Goal: Task Accomplishment & Management: Use online tool/utility

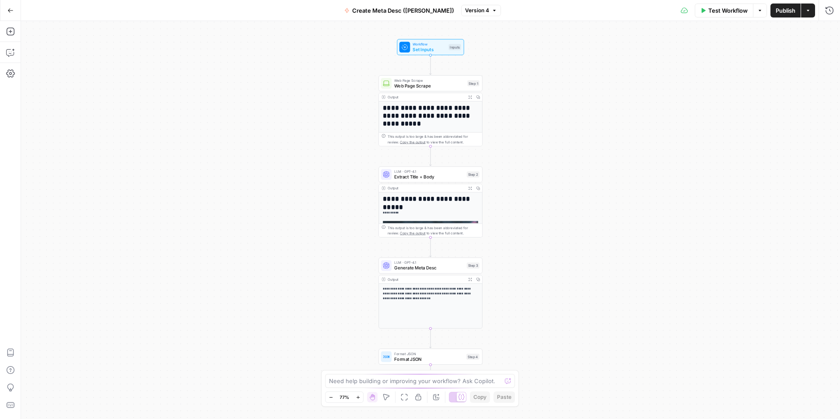
click at [14, 13] on button "Go Back" at bounding box center [11, 11] width 16 height 16
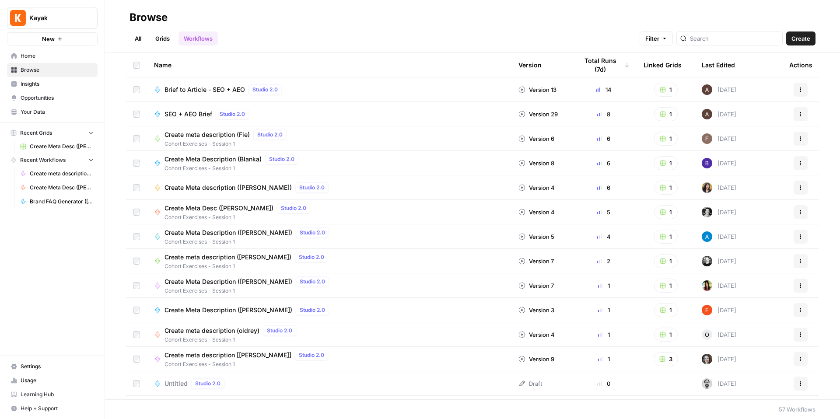
click at [52, 70] on span "Browse" at bounding box center [57, 70] width 73 height 8
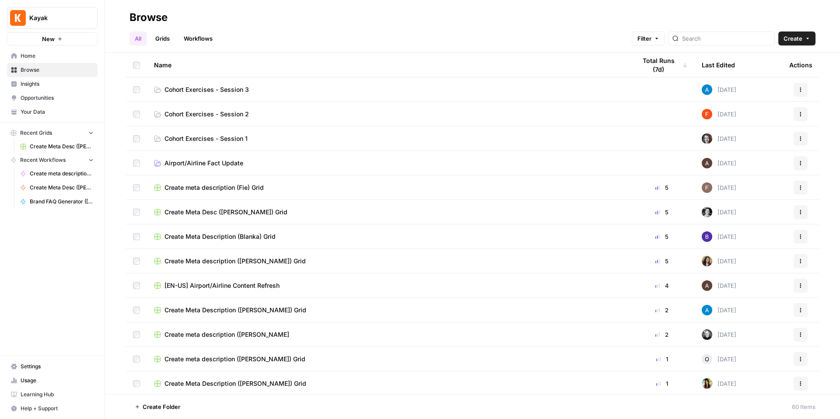
click at [236, 119] on td "Cohort Exercises - Session 2" at bounding box center [388, 114] width 482 height 24
click at [207, 121] on td "Cohort Exercises - Session 2" at bounding box center [388, 114] width 482 height 24
click at [206, 116] on span "Cohort Exercises - Session 2" at bounding box center [206, 114] width 84 height 9
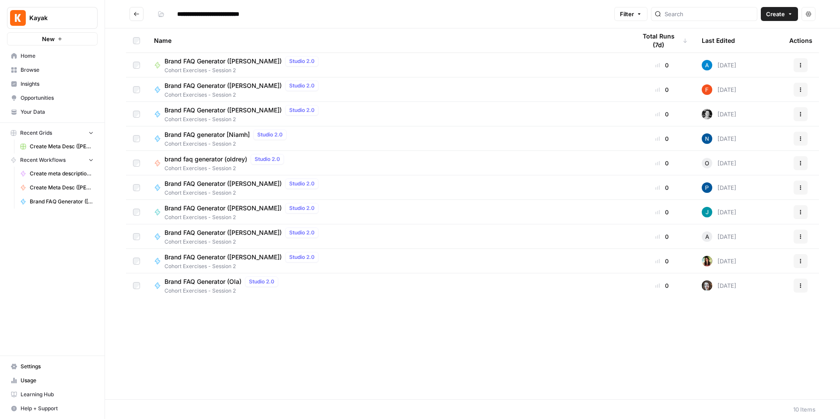
click at [214, 109] on span "Brand FAQ Generator ([PERSON_NAME])" at bounding box center [222, 110] width 117 height 9
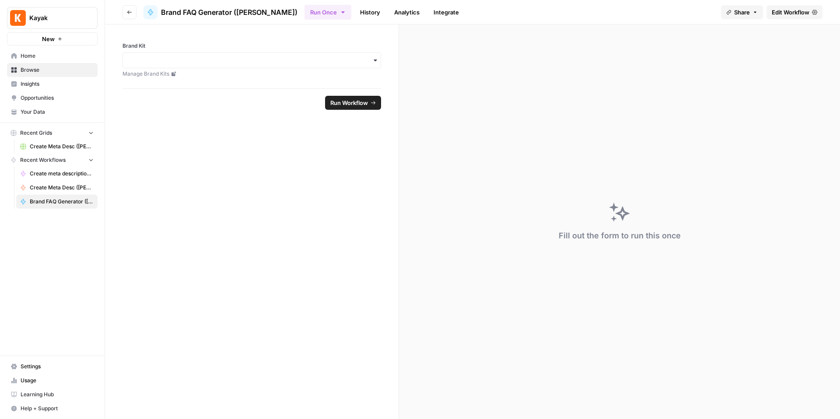
click at [788, 16] on span "Edit Workflow" at bounding box center [791, 12] width 38 height 9
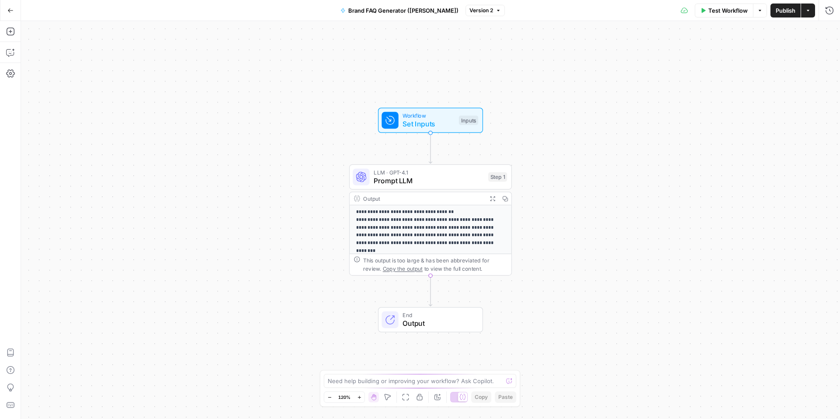
scroll to position [94, 0]
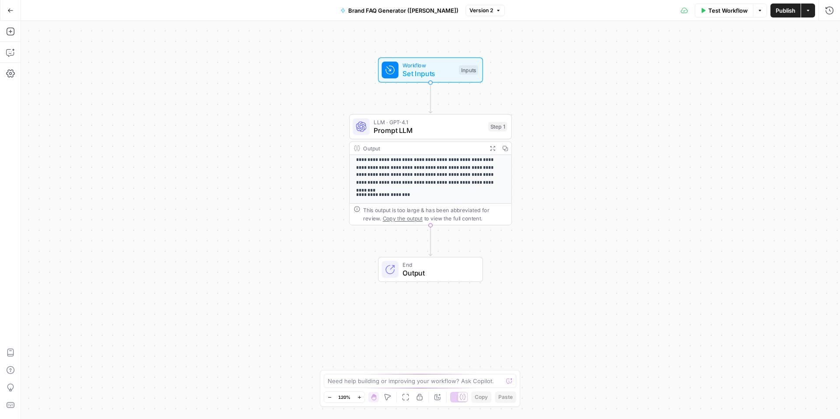
click at [424, 271] on span "Output" at bounding box center [437, 273] width 71 height 10
click at [655, 101] on span "Markdown" at bounding box center [719, 100] width 217 height 9
click at [647, 126] on span "Code" at bounding box center [719, 129] width 217 height 9
click at [647, 74] on span "Autodetect" at bounding box center [719, 70] width 217 height 9
click at [536, 247] on div "**********" at bounding box center [430, 220] width 819 height 398
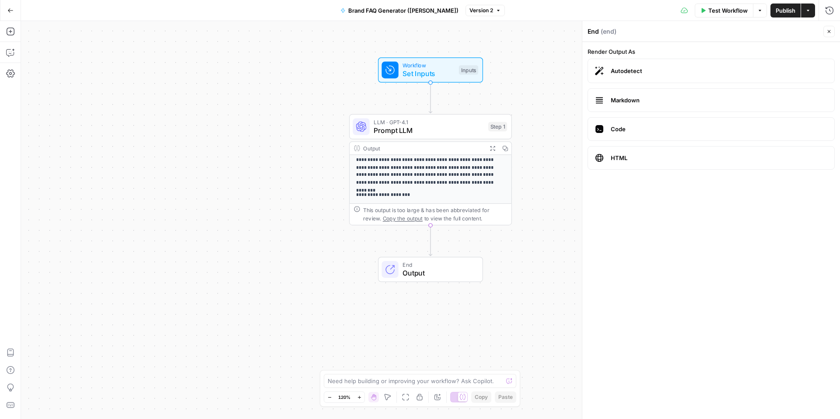
click at [831, 30] on icon "button" at bounding box center [828, 31] width 5 height 5
click at [17, 14] on button "Go Back" at bounding box center [11, 11] width 16 height 16
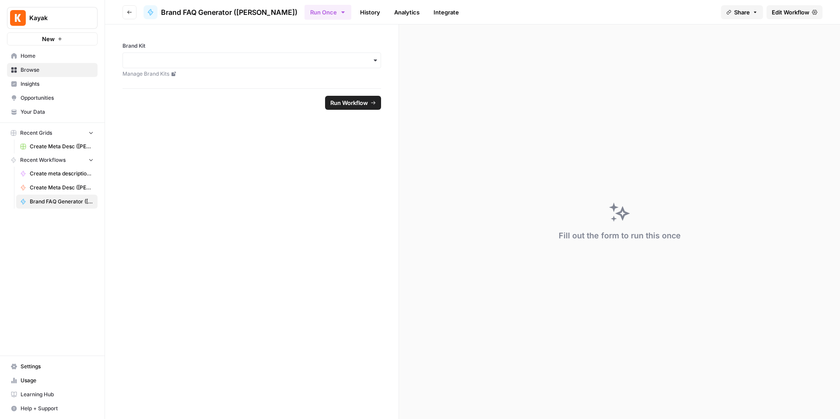
click at [355, 17] on link "History" at bounding box center [370, 12] width 31 height 14
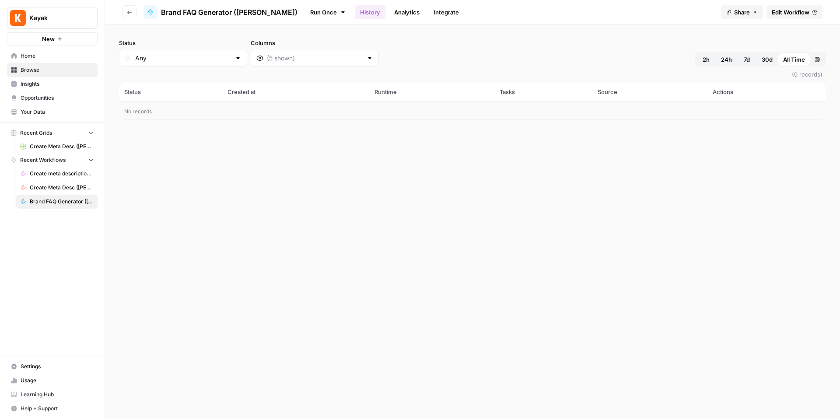
click at [389, 14] on link "Analytics" at bounding box center [407, 12] width 36 height 14
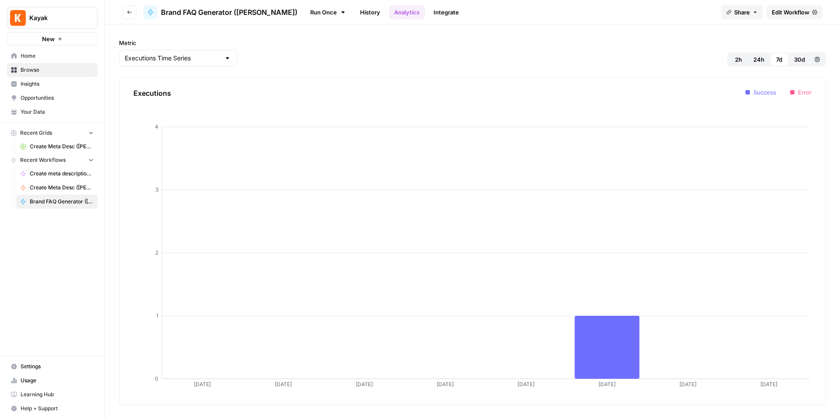
click at [389, 14] on link "Analytics" at bounding box center [407, 12] width 36 height 14
click at [428, 14] on link "Integrate" at bounding box center [446, 12] width 36 height 14
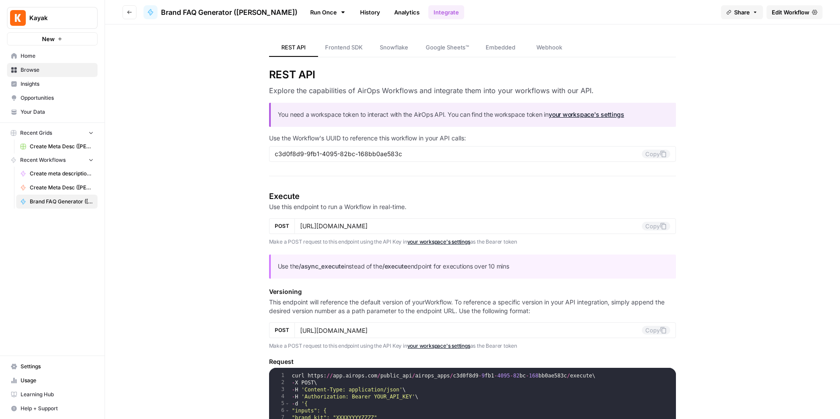
click at [66, 203] on span "Brand FAQ Generator ([PERSON_NAME])" at bounding box center [62, 202] width 64 height 8
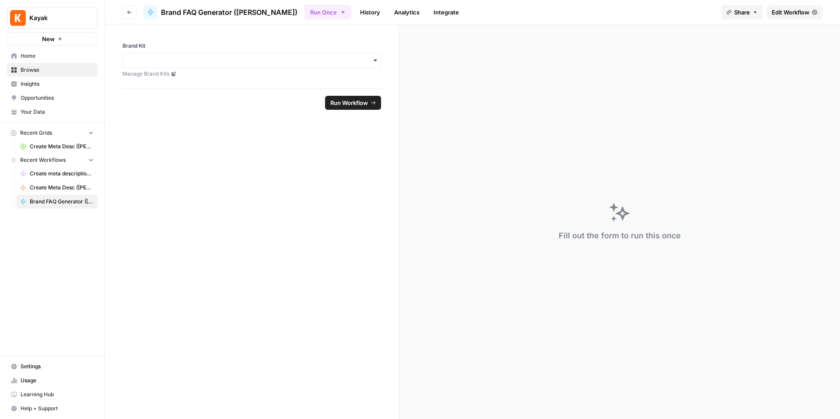
click at [805, 12] on span "Edit Workflow" at bounding box center [791, 12] width 38 height 9
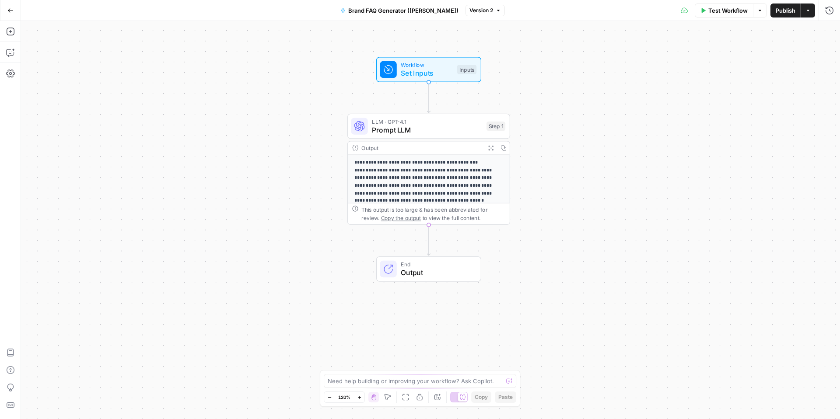
click at [436, 266] on span "End" at bounding box center [436, 264] width 71 height 8
click at [833, 31] on button "Close" at bounding box center [828, 31] width 11 height 11
click at [517, 238] on div "**********" at bounding box center [430, 220] width 819 height 398
click at [408, 263] on span "End" at bounding box center [436, 263] width 71 height 8
click at [605, 252] on div "**********" at bounding box center [430, 220] width 819 height 398
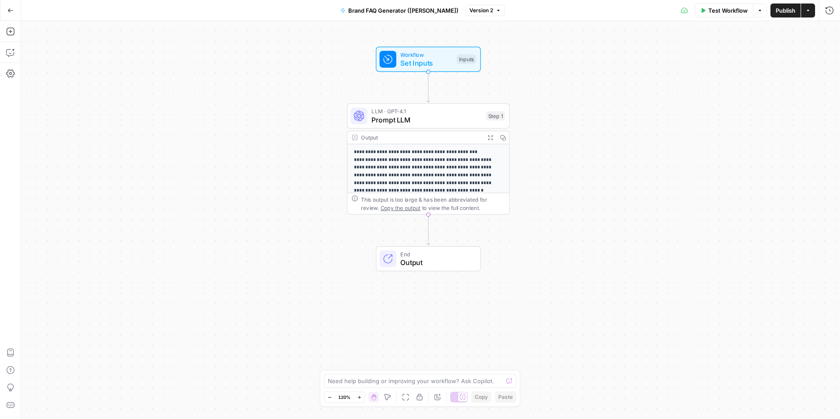
click at [11, 14] on button "Go Back" at bounding box center [11, 11] width 16 height 16
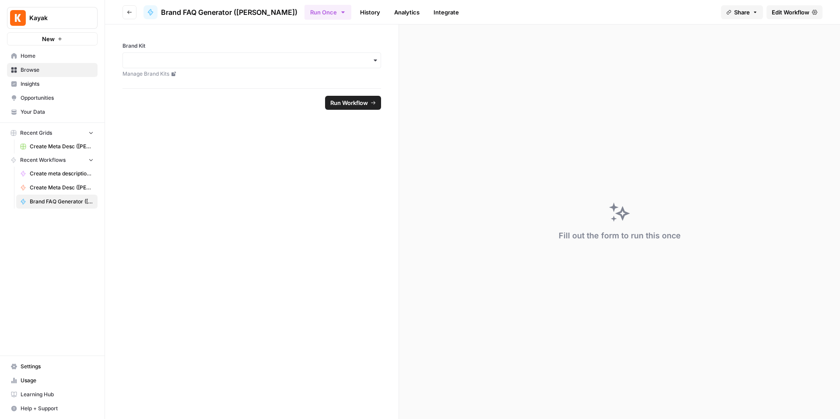
click at [783, 17] on link "Edit Workflow" at bounding box center [794, 12] width 56 height 14
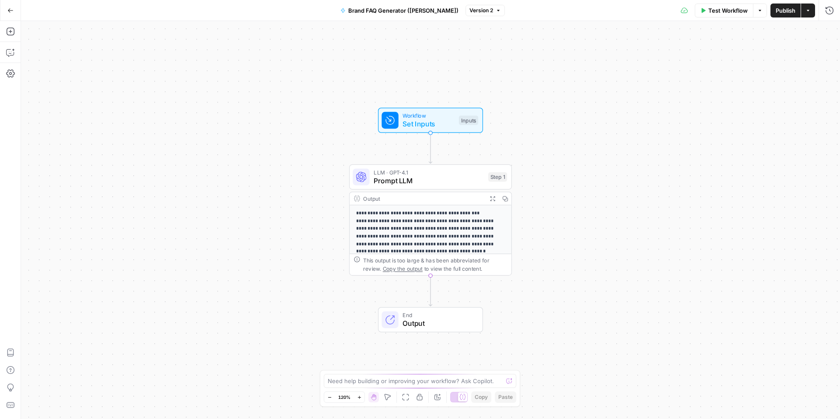
click at [443, 310] on div "End Output" at bounding box center [430, 319] width 105 height 25
click at [441, 316] on span "End" at bounding box center [437, 315] width 71 height 8
click at [442, 316] on span "End" at bounding box center [437, 315] width 71 height 8
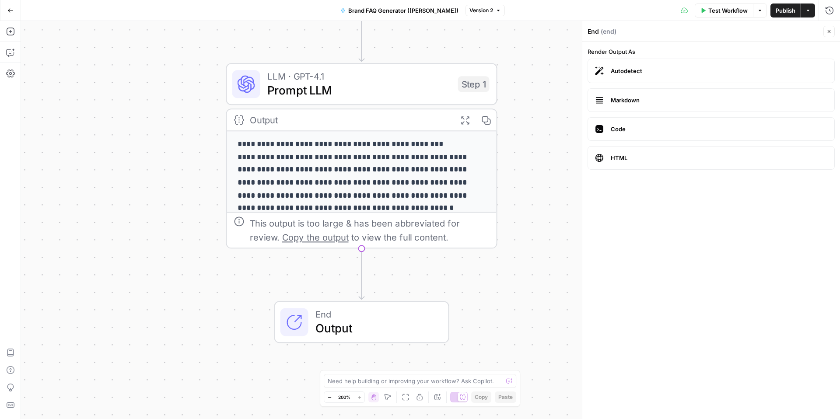
click at [483, 14] on button "Version 2" at bounding box center [484, 10] width 39 height 11
drag, startPoint x: 518, startPoint y: 13, endPoint x: 744, endPoint y: 10, distance: 226.2
click at [518, 13] on div "Test Workflow Options Publish Actions Run History" at bounding box center [672, 10] width 335 height 21
click at [809, 9] on icon "button" at bounding box center [807, 10] width 5 height 5
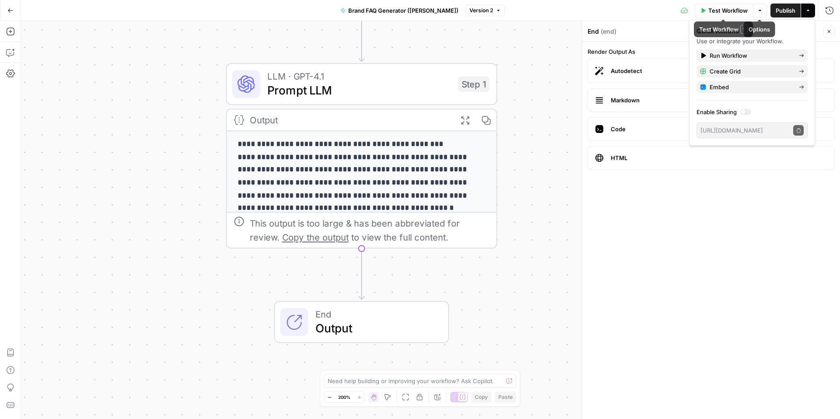
click at [766, 13] on div "Test Workflow Options Publish Actions Run History" at bounding box center [672, 10] width 335 height 21
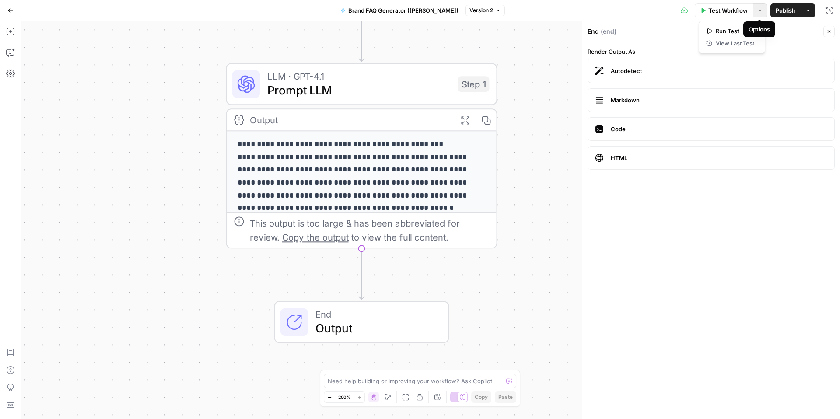
click at [764, 13] on button "Options" at bounding box center [760, 10] width 14 height 14
click at [808, 13] on icon "button" at bounding box center [807, 10] width 5 height 5
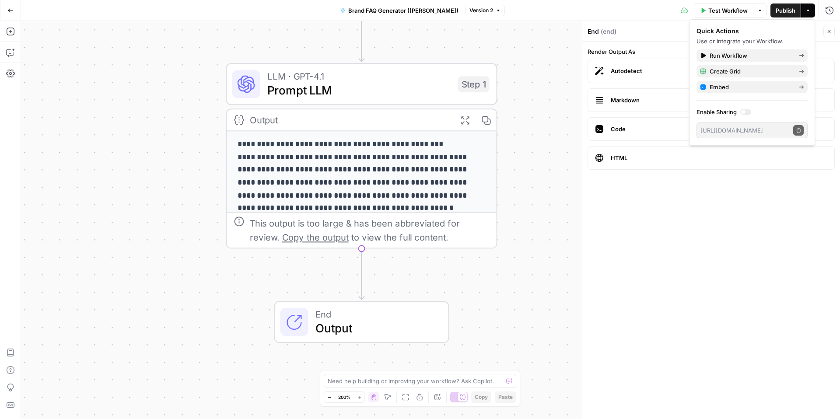
click at [808, 13] on icon "button" at bounding box center [807, 10] width 5 height 5
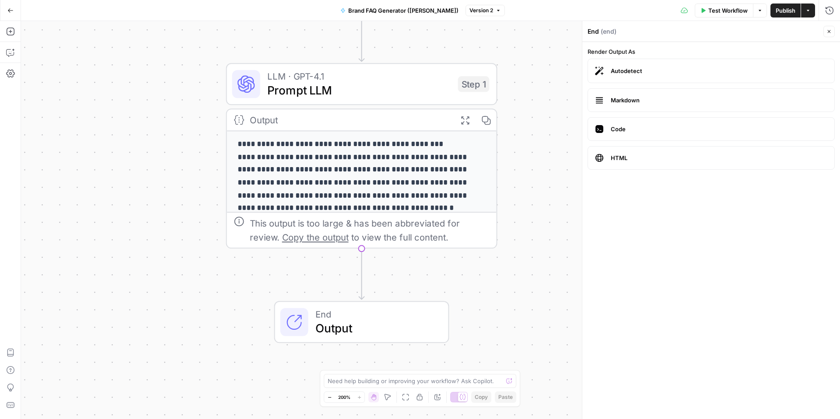
click at [354, 320] on span "Output" at bounding box center [374, 327] width 119 height 17
click at [388, 320] on span "Output" at bounding box center [374, 327] width 119 height 17
click at [387, 320] on span "Output" at bounding box center [374, 327] width 119 height 17
click at [831, 32] on button "Close" at bounding box center [828, 31] width 11 height 11
click at [346, 330] on span "Output" at bounding box center [374, 327] width 119 height 17
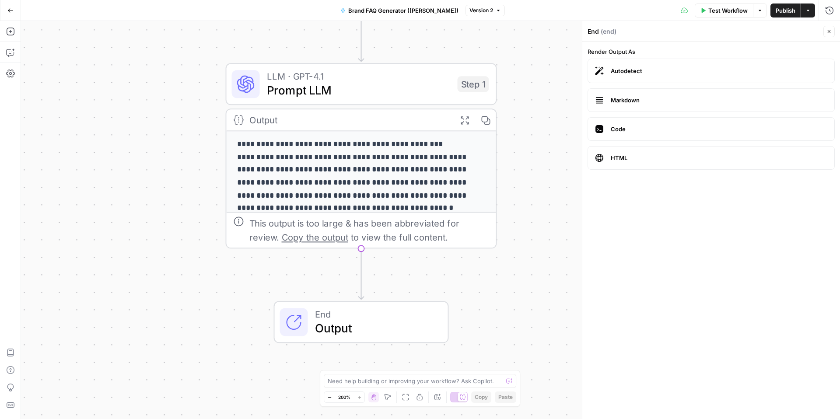
click at [333, 396] on button "Zoom Out" at bounding box center [329, 397] width 10 height 10
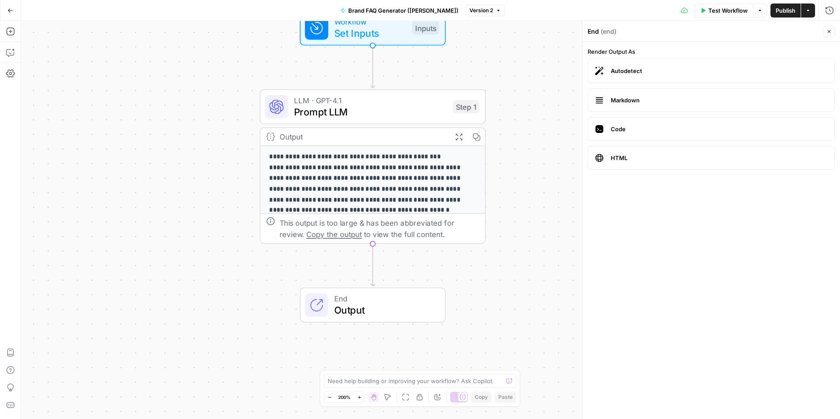
click at [333, 396] on button "Zoom Out" at bounding box center [329, 397] width 10 height 10
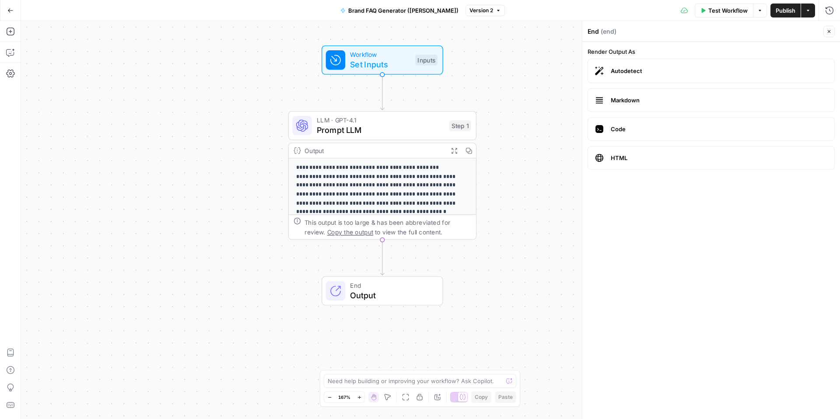
click at [333, 396] on button "Zoom Out" at bounding box center [329, 397] width 10 height 10
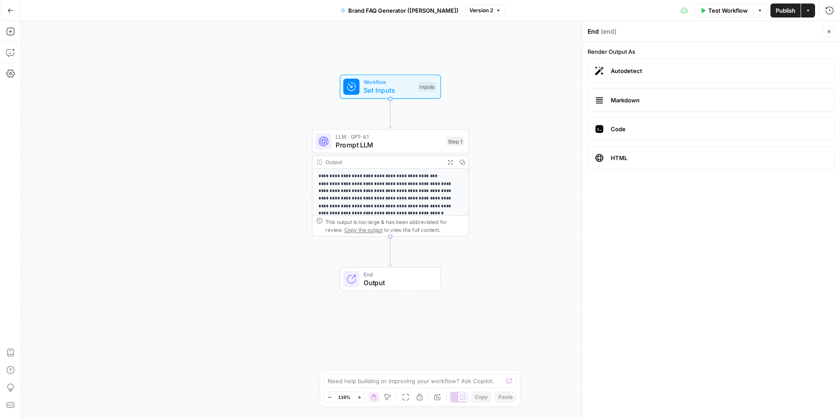
click at [394, 289] on div "End Output" at bounding box center [390, 279] width 101 height 24
click at [413, 216] on div "This output is too large & has been abbreviated for review. Copy the output to …" at bounding box center [390, 225] width 156 height 21
click at [410, 196] on p "**********" at bounding box center [390, 195] width 144 height 44
click at [510, 210] on div "**********" at bounding box center [430, 220] width 819 height 398
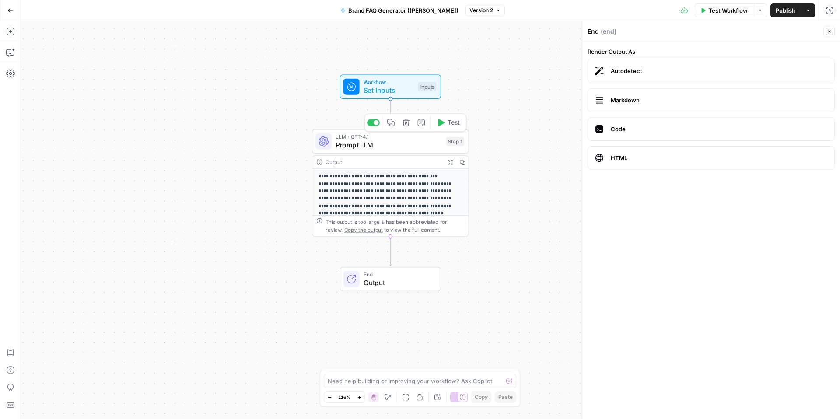
click at [392, 145] on span "Prompt LLM" at bounding box center [389, 145] width 106 height 10
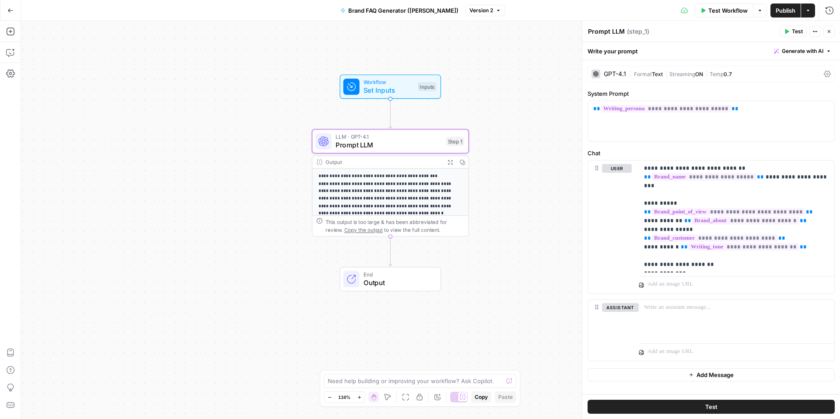
click at [381, 204] on p "**********" at bounding box center [390, 195] width 144 height 44
click at [452, 159] on icon "button" at bounding box center [450, 162] width 6 height 6
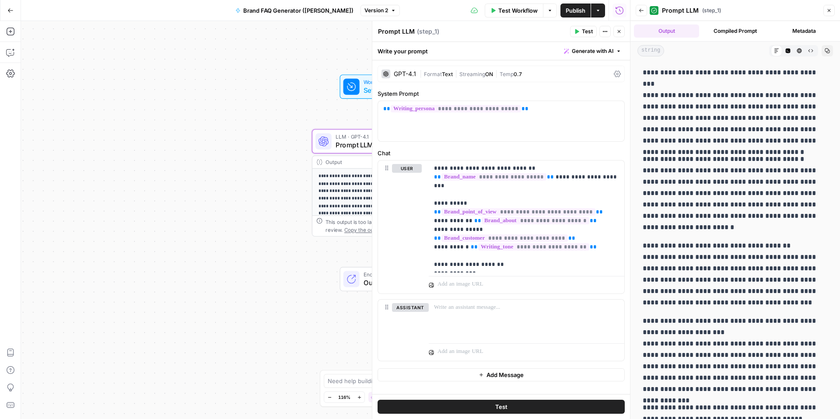
click at [262, 235] on div "**********" at bounding box center [325, 220] width 609 height 398
click at [831, 9] on icon "button" at bounding box center [828, 10] width 5 height 5
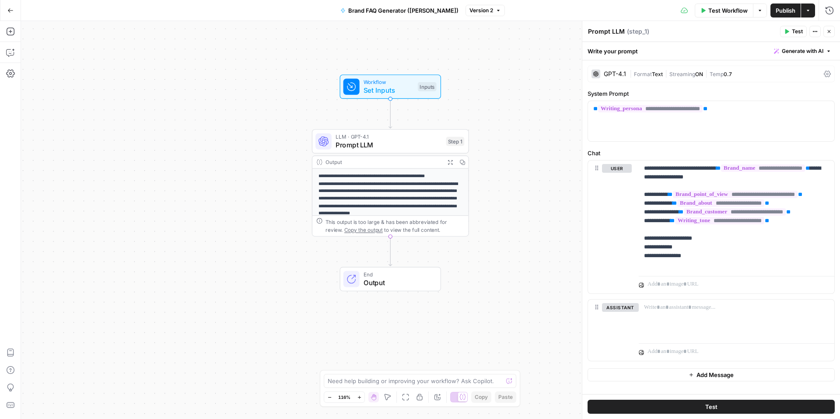
click at [833, 31] on button "Close" at bounding box center [828, 31] width 11 height 11
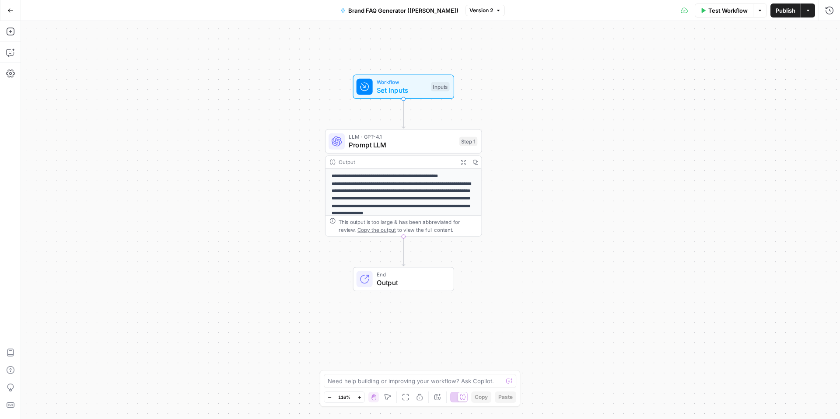
click at [14, 12] on button "Go Back" at bounding box center [11, 11] width 16 height 16
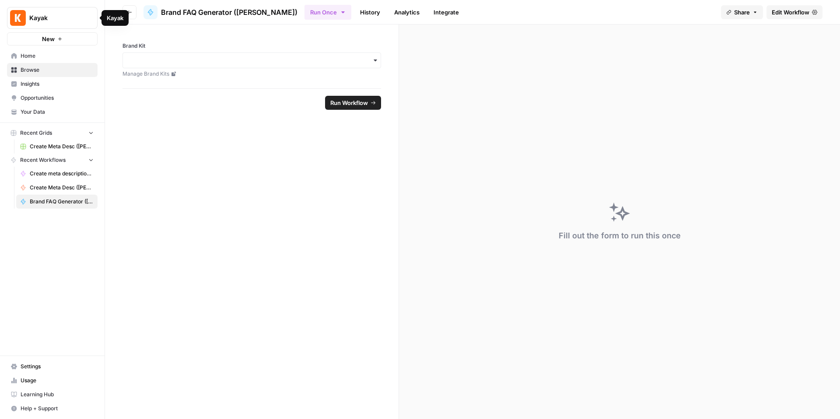
click at [37, 66] on span "Browse" at bounding box center [57, 70] width 73 height 8
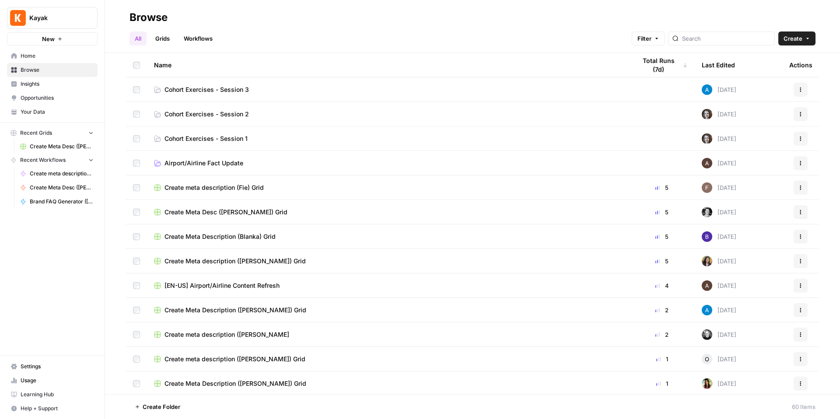
click at [223, 86] on span "Cohort Exercises - Session 3" at bounding box center [206, 89] width 84 height 9
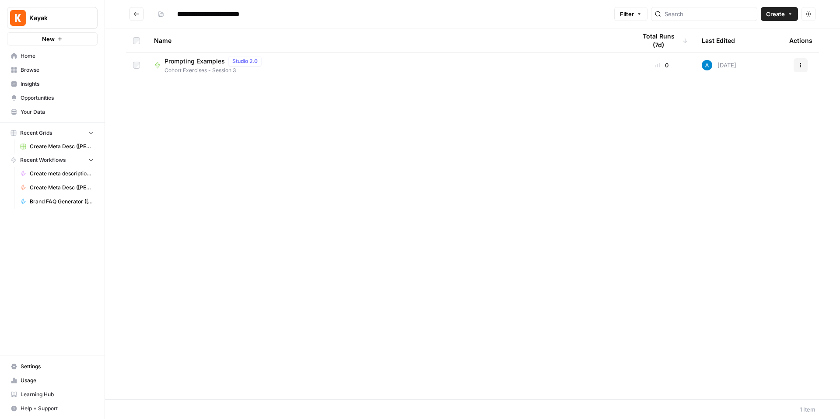
click at [45, 108] on span "Your Data" at bounding box center [57, 112] width 73 height 8
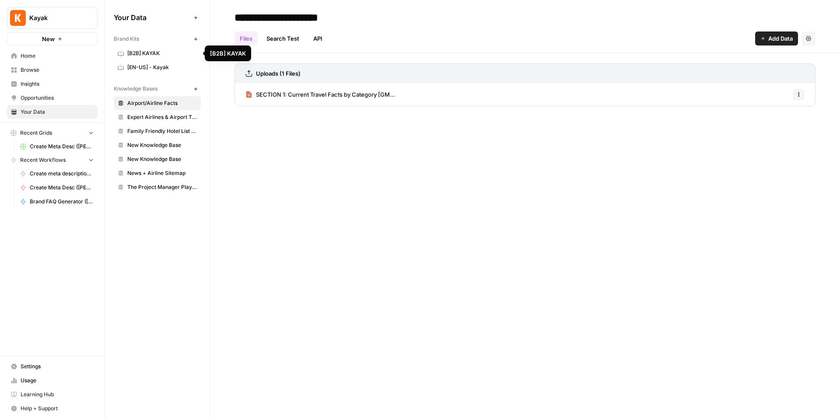
click at [166, 56] on span "[B2B] KAYAK" at bounding box center [162, 53] width 70 height 8
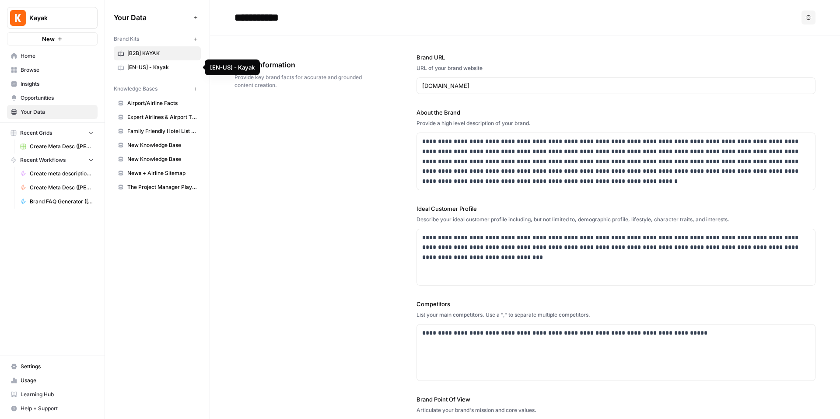
click at [161, 68] on span "[EN-US] - Kayak" at bounding box center [162, 67] width 70 height 8
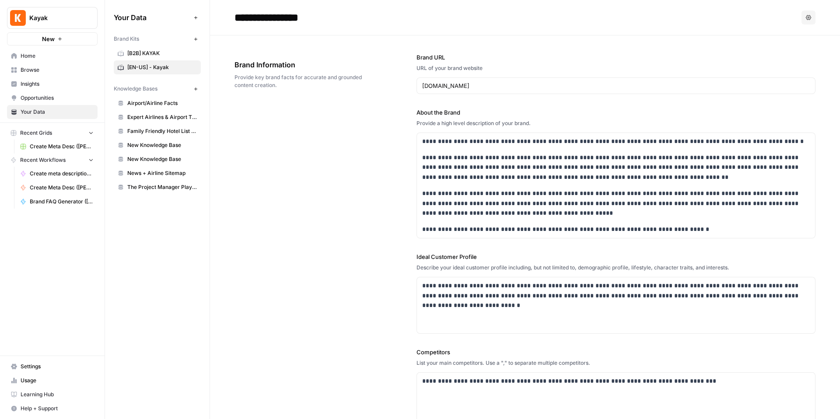
click at [66, 58] on span "Home" at bounding box center [57, 56] width 73 height 8
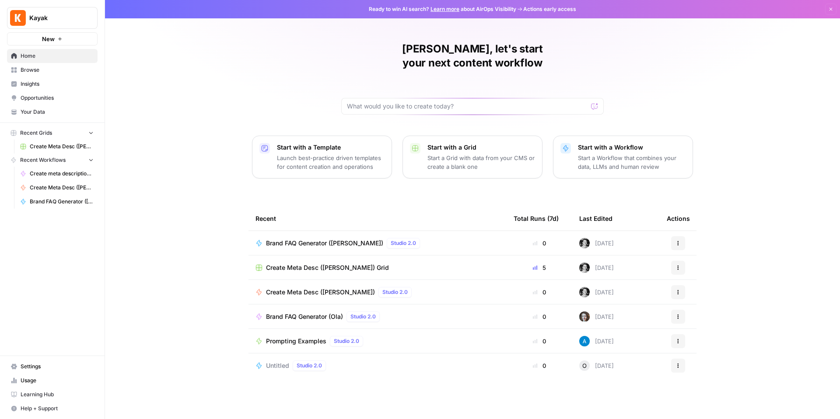
click at [63, 65] on link "Browse" at bounding box center [52, 70] width 91 height 14
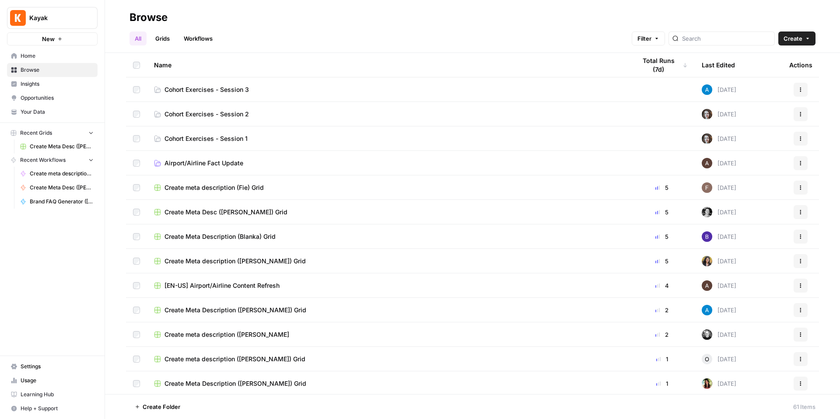
click at [269, 81] on td "Cohort Exercises - Session 3" at bounding box center [388, 89] width 482 height 24
click at [265, 88] on link "Cohort Exercises - Session 3" at bounding box center [388, 89] width 468 height 9
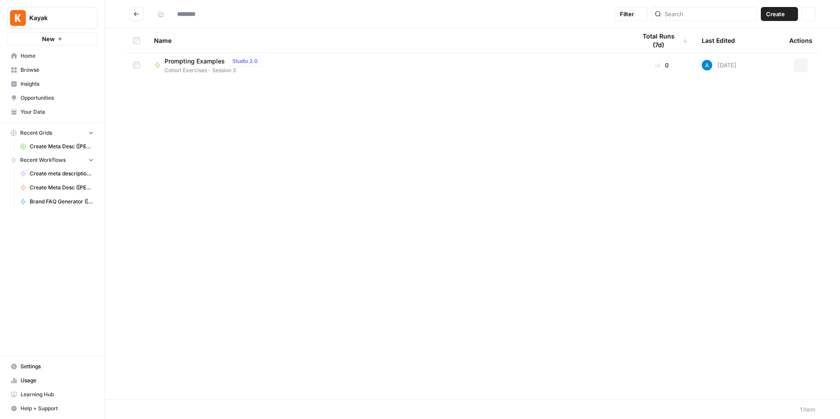
click at [265, 88] on div "Name Total Runs (7d) Last Edited Actions Prompting Examples Studio 2.0 Cohort E…" at bounding box center [472, 213] width 735 height 371
type input "**********"
click at [295, 138] on div "Name Total Runs (7d) Last Edited Actions Prompting Examples Studio 2.0 Cohort E…" at bounding box center [472, 213] width 735 height 371
click at [781, 16] on span "Create" at bounding box center [775, 14] width 19 height 9
click at [755, 46] on span "Workflow" at bounding box center [762, 46] width 49 height 9
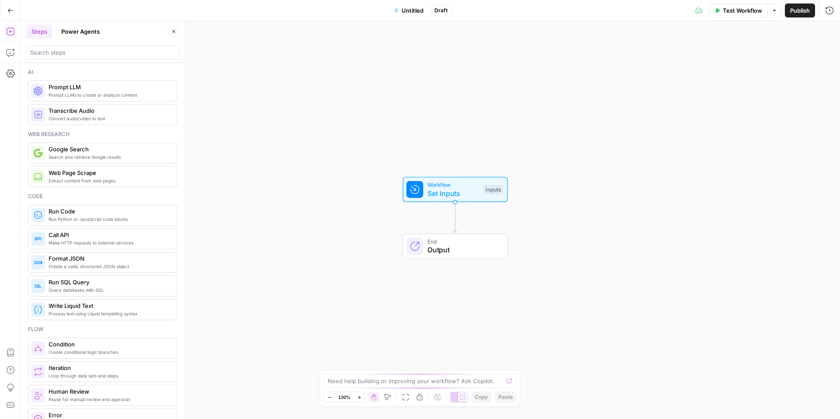
click at [413, 13] on span "Untitled" at bounding box center [413, 10] width 22 height 9
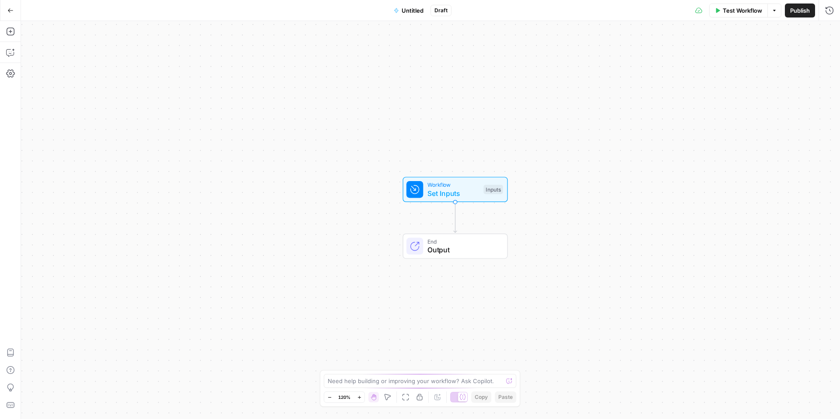
click at [413, 11] on span "Untitled" at bounding box center [413, 10] width 22 height 9
click at [101, 59] on div at bounding box center [102, 66] width 153 height 14
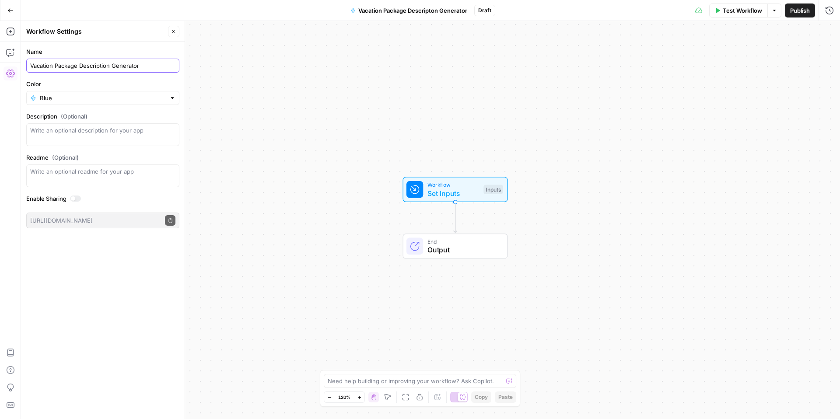
click at [157, 68] on input "Vacation Package Description Generator" at bounding box center [102, 65] width 145 height 9
type input "Vacation Package Description Generator ([PERSON_NAME])"
click at [223, 197] on div "Workflow Set Inputs Inputs End Output" at bounding box center [430, 220] width 819 height 398
click at [799, 12] on span "Publish" at bounding box center [800, 10] width 20 height 9
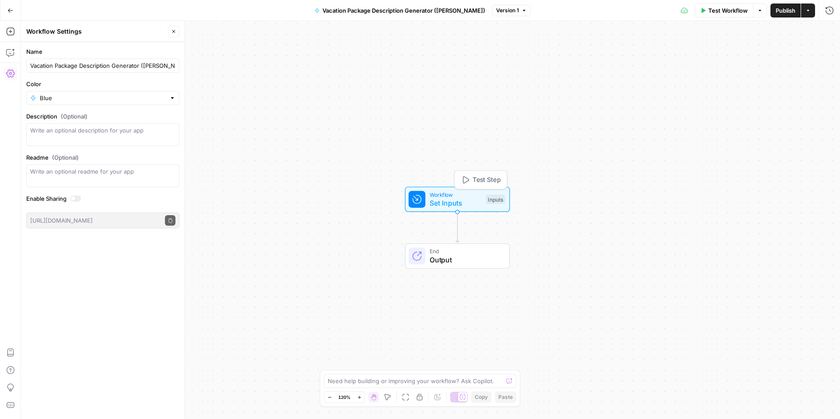
click at [476, 204] on span "Set Inputs" at bounding box center [456, 203] width 52 height 10
click at [688, 65] on button "Add Field" at bounding box center [703, 59] width 229 height 14
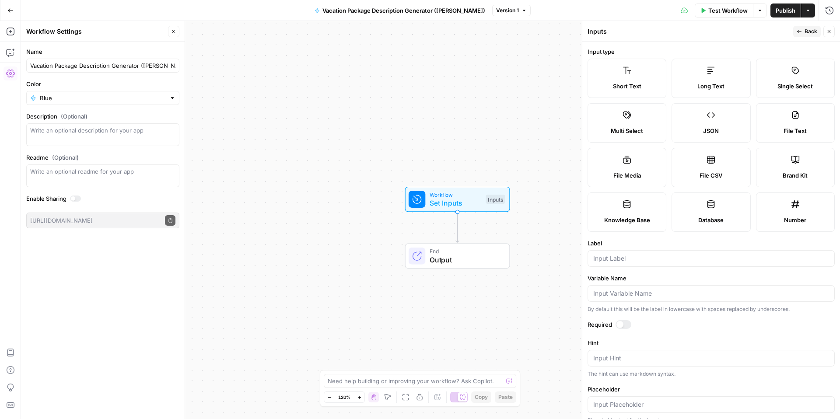
click at [790, 175] on span "Brand Kit" at bounding box center [795, 175] width 25 height 9
click at [651, 252] on div at bounding box center [711, 258] width 247 height 17
type input "Brand Kit"
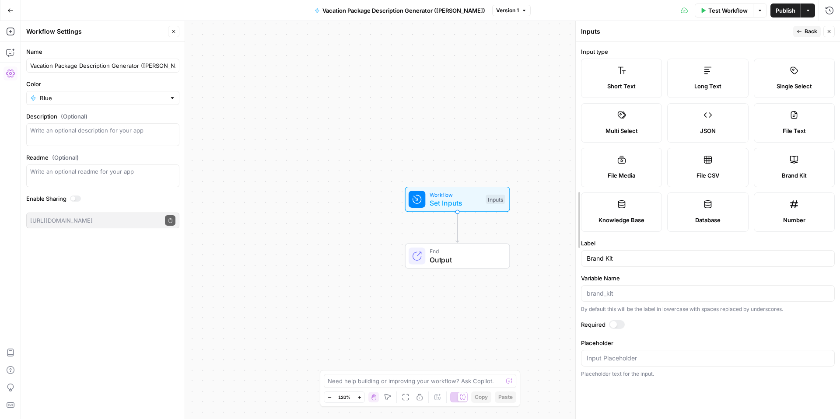
drag, startPoint x: 582, startPoint y: 182, endPoint x: 576, endPoint y: 182, distance: 6.1
click at [623, 321] on label "Required" at bounding box center [708, 324] width 254 height 9
click at [620, 323] on div at bounding box center [617, 324] width 16 height 9
click at [803, 34] on button "Back" at bounding box center [807, 31] width 28 height 11
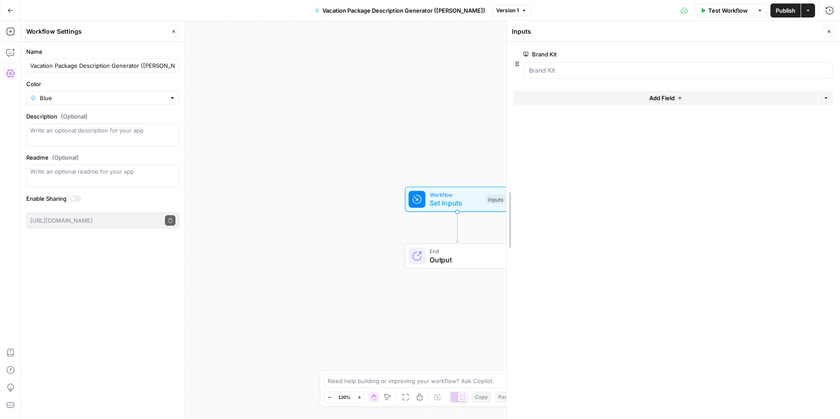
drag, startPoint x: 574, startPoint y: 200, endPoint x: 505, endPoint y: 198, distance: 69.2
click at [505, 198] on div at bounding box center [506, 220] width 9 height 398
click at [463, 193] on span "Workflow" at bounding box center [456, 194] width 52 height 8
click at [666, 95] on span "Add Field" at bounding box center [661, 98] width 25 height 9
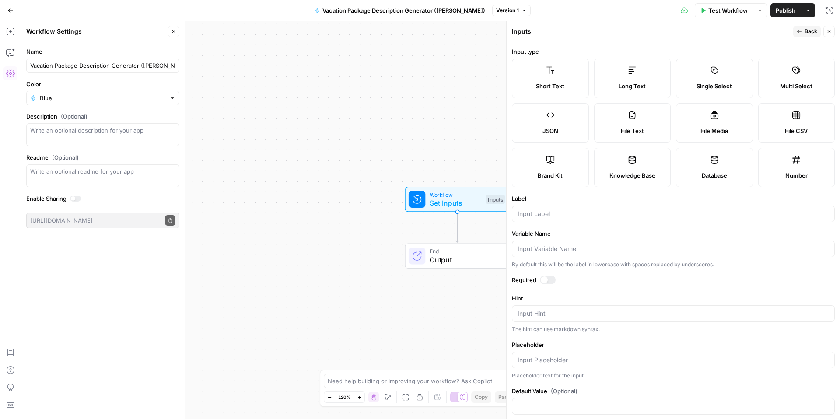
click at [563, 82] on span "Short Text" at bounding box center [550, 86] width 28 height 9
click at [562, 217] on input "Label" at bounding box center [673, 214] width 311 height 9
type input "City"
click at [797, 32] on icon "button" at bounding box center [799, 31] width 5 height 5
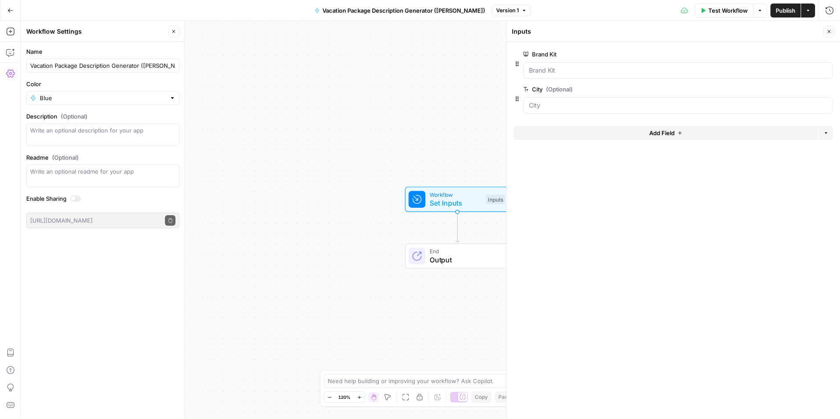
click at [829, 28] on button "Close" at bounding box center [828, 31] width 11 height 11
click at [472, 207] on span "Set Inputs" at bounding box center [456, 203] width 52 height 10
click at [832, 35] on button "Close" at bounding box center [828, 31] width 11 height 11
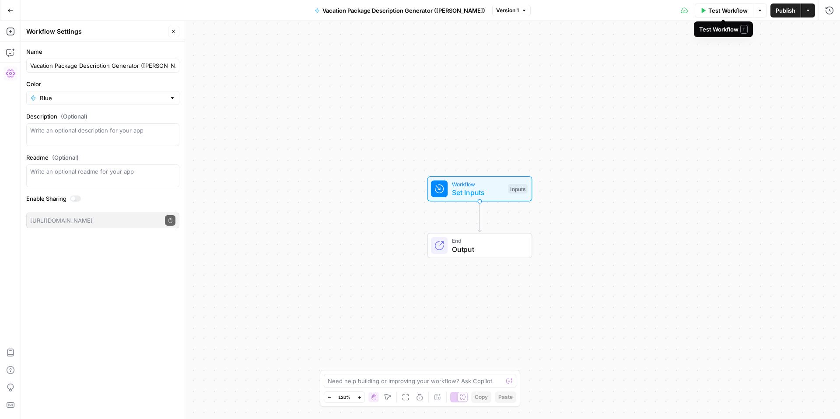
click at [731, 14] on span "Test Workflow" at bounding box center [727, 10] width 39 height 9
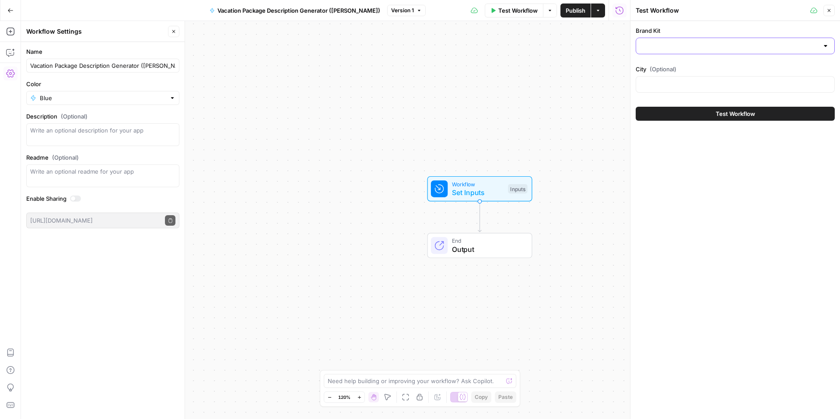
click at [717, 42] on input "Brand Kit" at bounding box center [729, 46] width 177 height 9
click at [689, 64] on span "[B2B] KAYAK" at bounding box center [733, 67] width 181 height 9
type input "[B2B] KAYAK"
click at [688, 86] on input "City (Optional)" at bounding box center [735, 84] width 188 height 9
type input "[GEOGRAPHIC_DATA]"
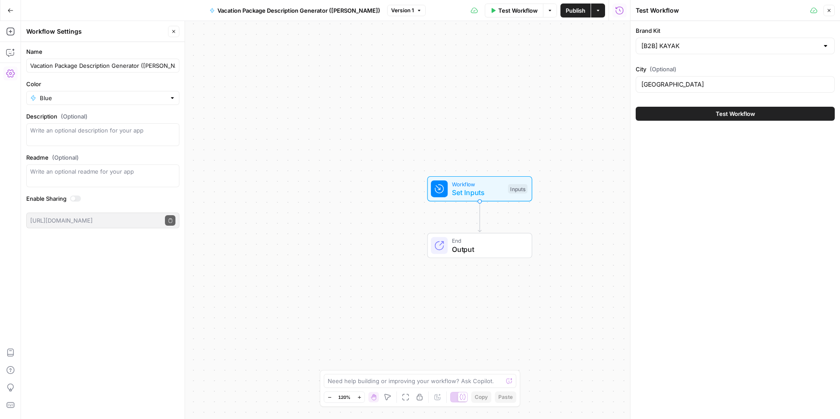
click at [812, 10] on icon at bounding box center [813, 10] width 7 height 7
click at [826, 13] on icon "button" at bounding box center [828, 10] width 5 height 5
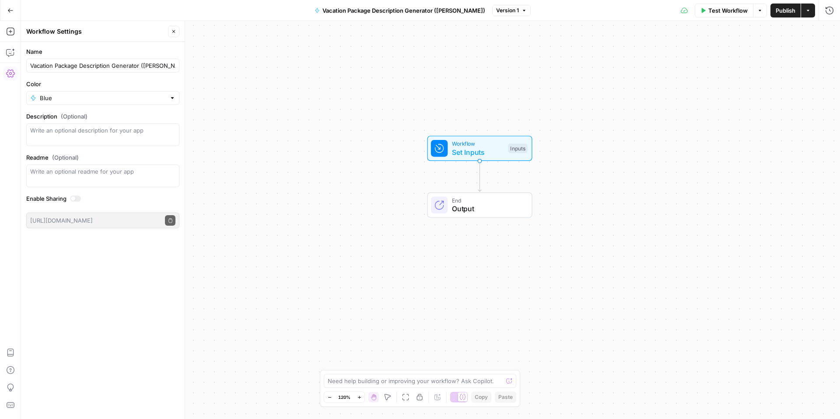
click at [175, 30] on icon "button" at bounding box center [173, 31] width 3 height 3
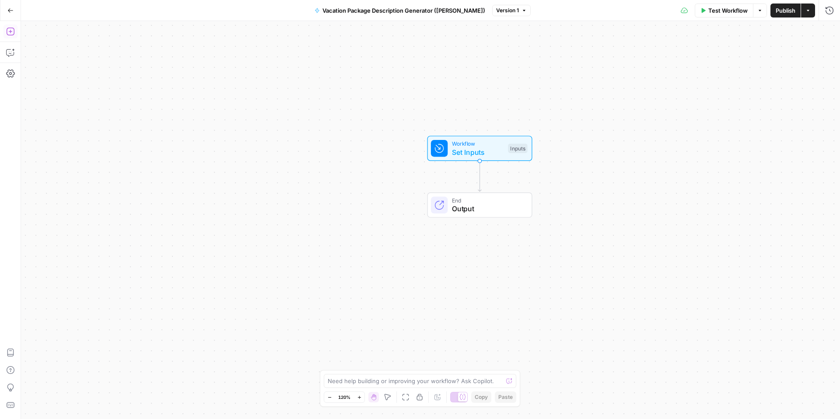
click at [13, 31] on icon "button" at bounding box center [10, 31] width 9 height 9
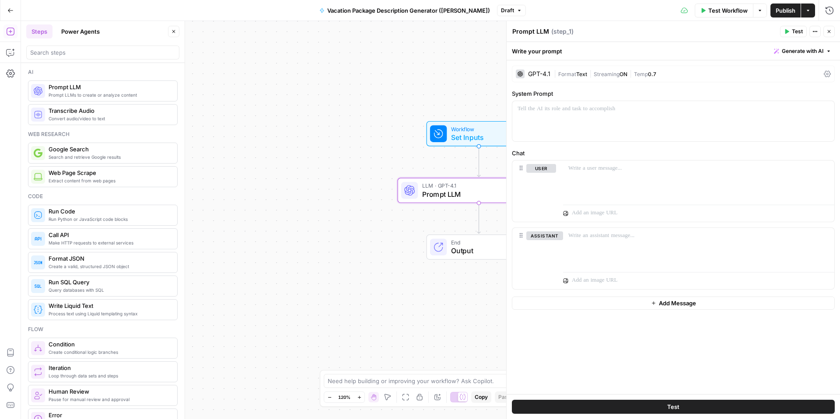
click at [333, 398] on button "Zoom Out" at bounding box center [329, 397] width 10 height 10
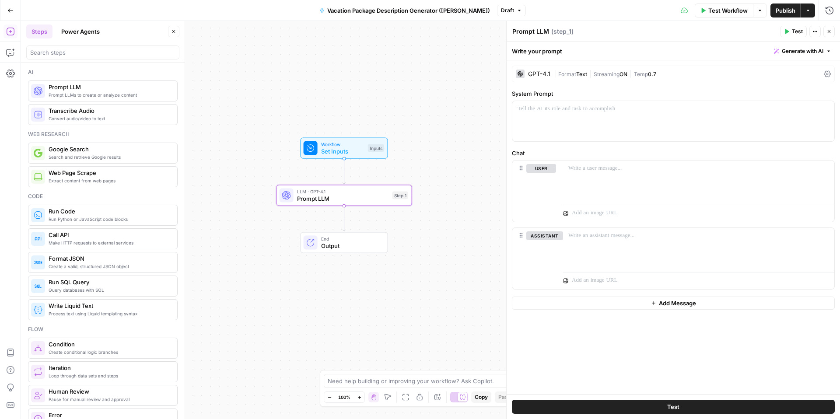
click at [363, 397] on button "Zoom In" at bounding box center [359, 397] width 10 height 10
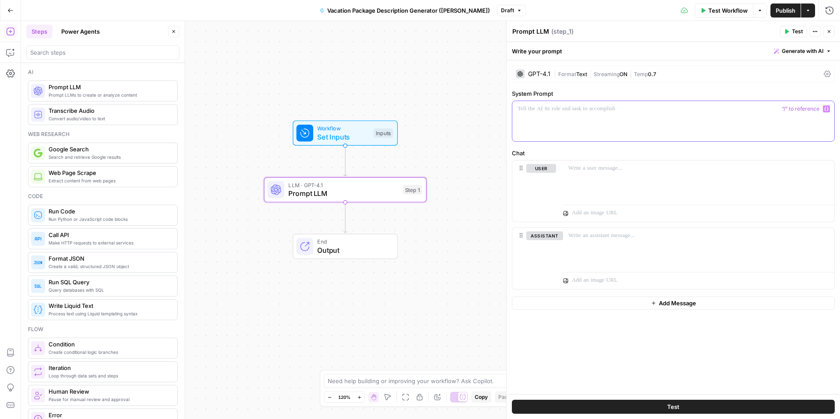
click at [595, 122] on div at bounding box center [673, 121] width 322 height 40
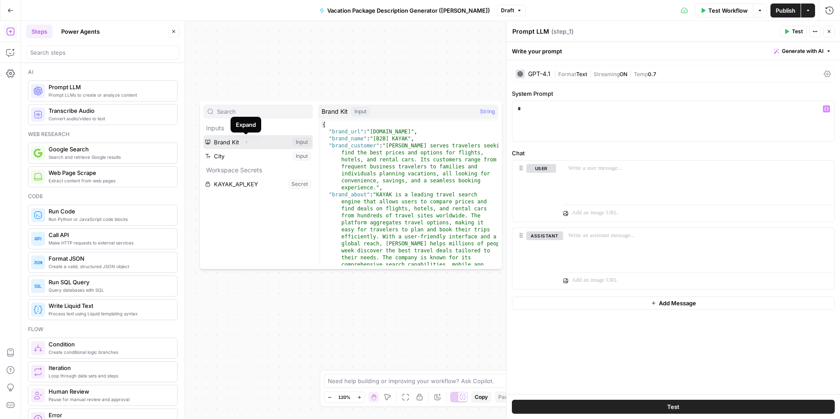
click at [245, 142] on icon "button" at bounding box center [246, 142] width 5 height 5
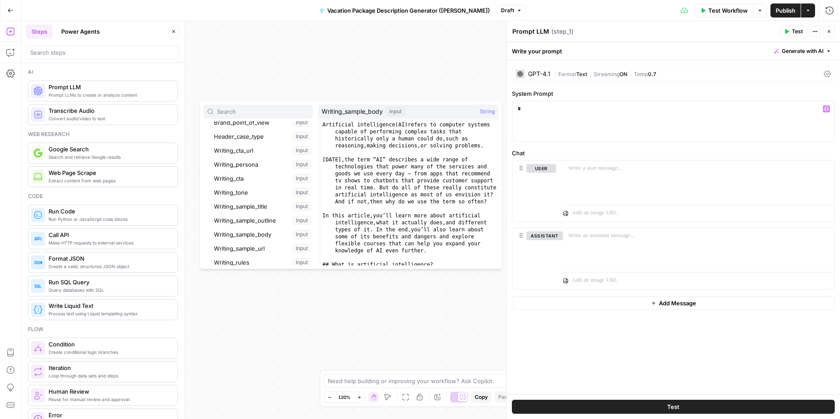
scroll to position [69, 0]
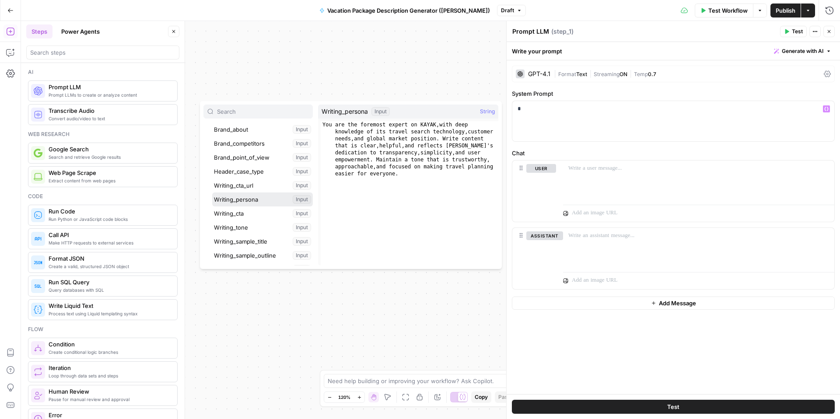
click at [258, 199] on button "Select variable Writing_persona" at bounding box center [262, 199] width 101 height 14
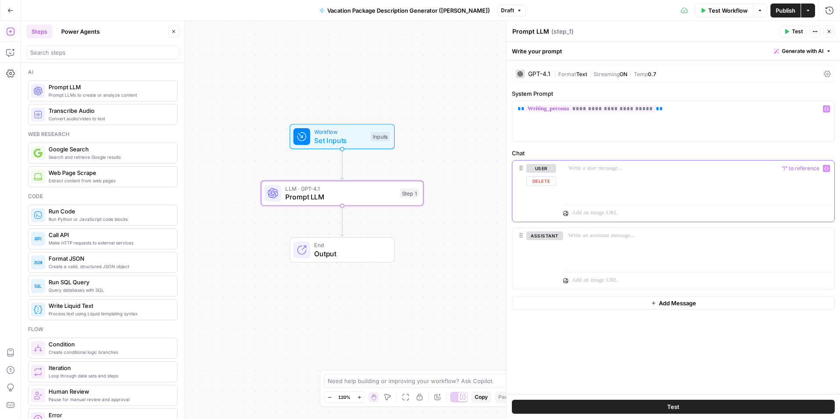
click at [597, 180] on div at bounding box center [698, 181] width 271 height 40
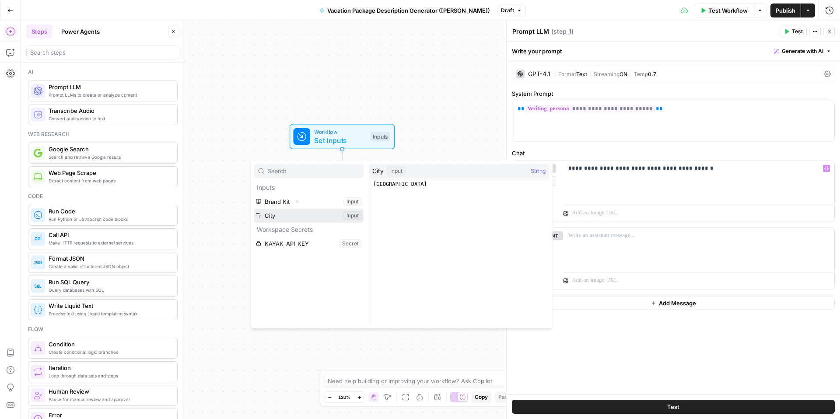
click at [323, 217] on button "Select variable City" at bounding box center [308, 216] width 109 height 14
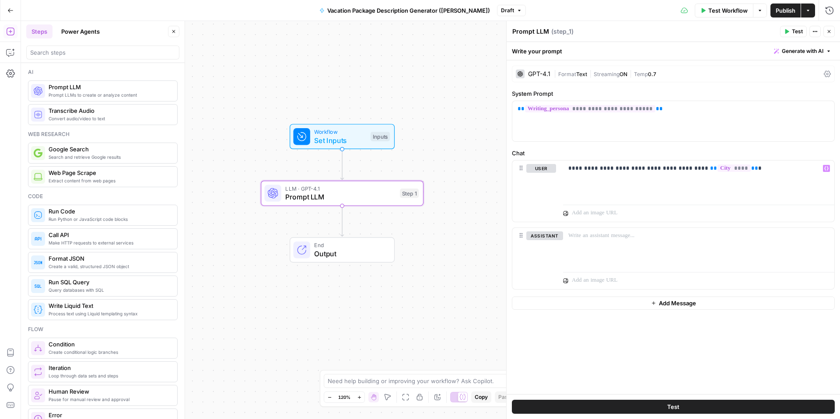
click at [795, 35] on span "Test" at bounding box center [797, 32] width 11 height 8
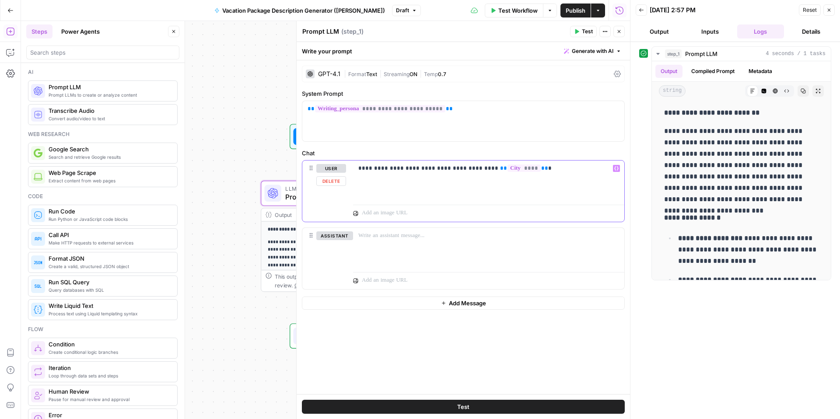
click at [541, 187] on div "**********" at bounding box center [488, 181] width 271 height 40
click at [335, 77] on div "GPT-4.1" at bounding box center [323, 74] width 35 height 9
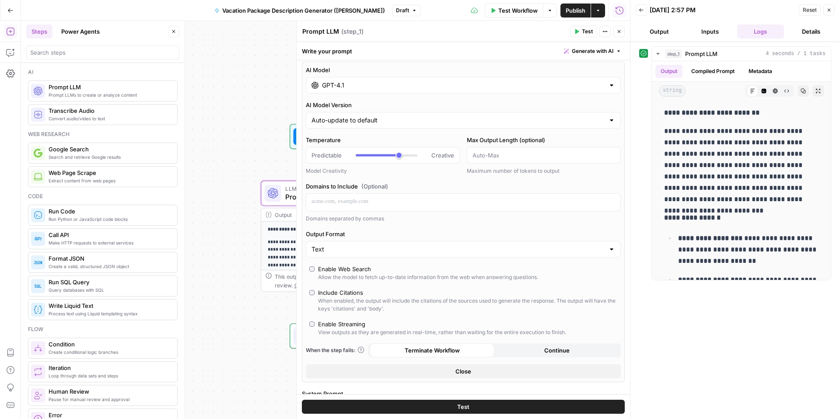
scroll to position [0, 0]
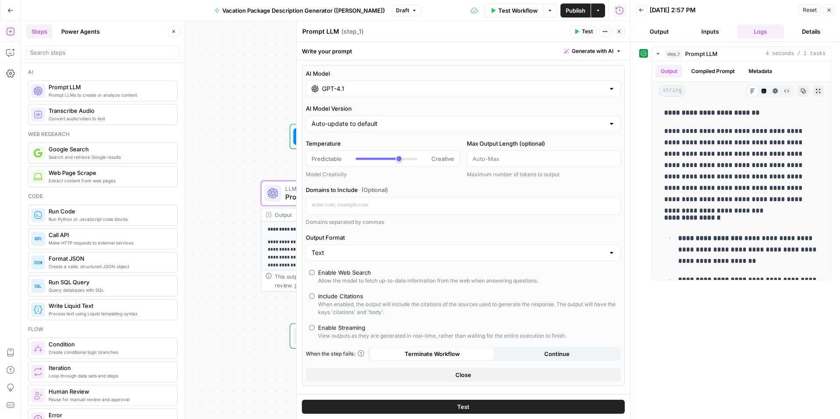
click at [351, 93] on input "GPT-4.1" at bounding box center [463, 88] width 283 height 9
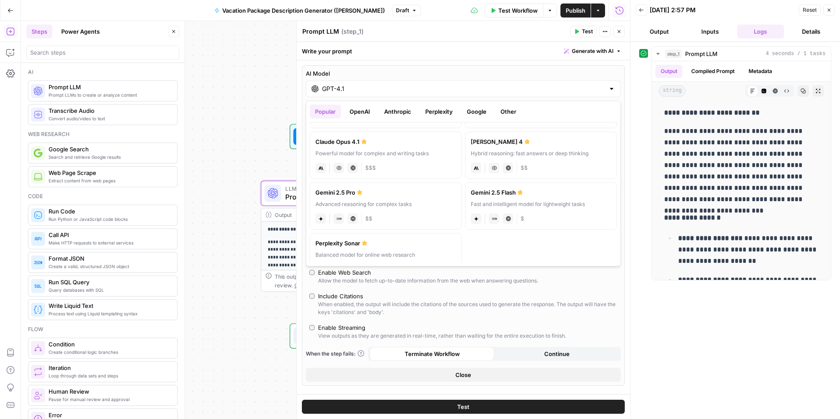
scroll to position [98, 0]
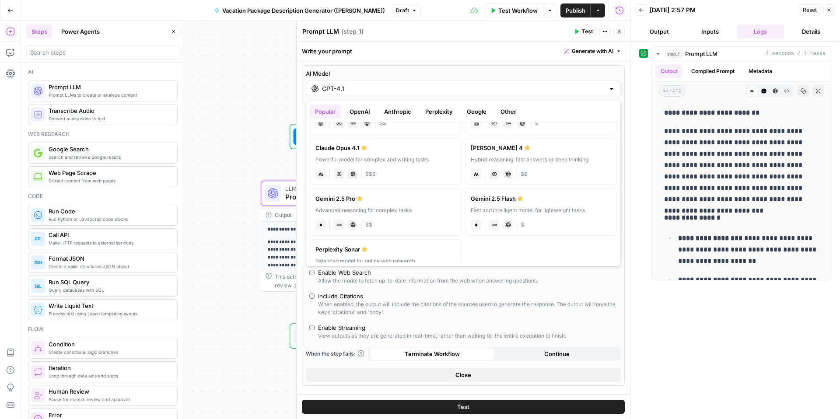
click at [537, 162] on div "Hybrid reasoning: fast answers or deep thinking" at bounding box center [541, 160] width 140 height 8
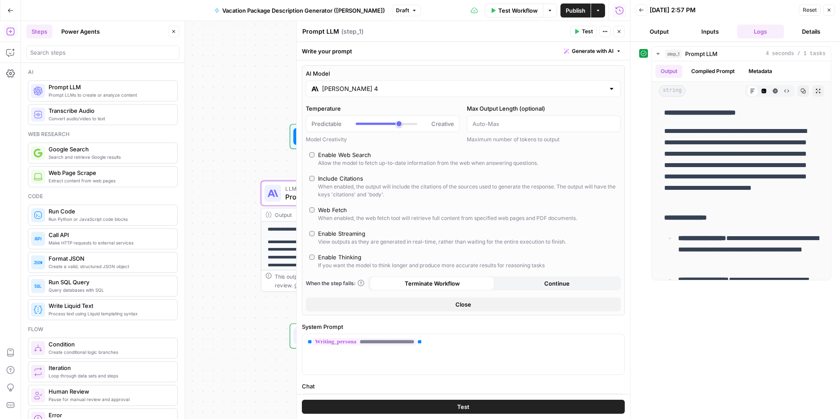
click at [589, 35] on button "Test" at bounding box center [583, 31] width 27 height 11
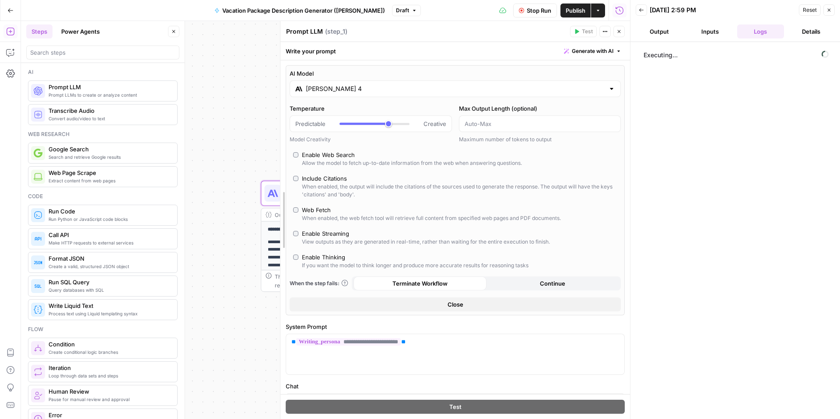
drag, startPoint x: 298, startPoint y: 173, endPoint x: 258, endPoint y: 173, distance: 40.7
click at [258, 173] on body "**********" at bounding box center [420, 209] width 840 height 419
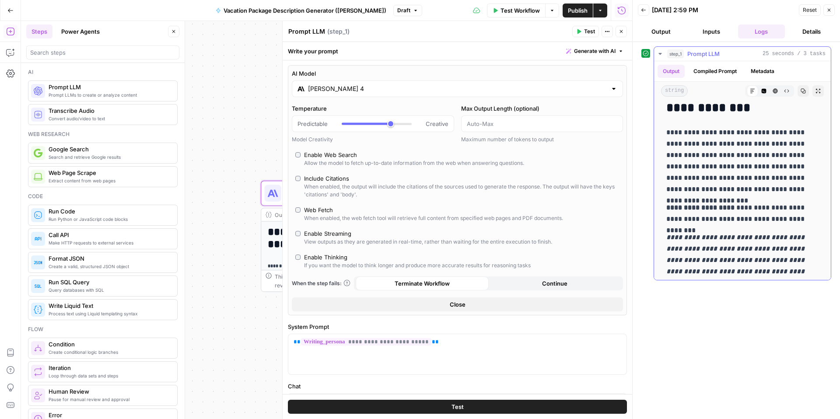
scroll to position [0, 0]
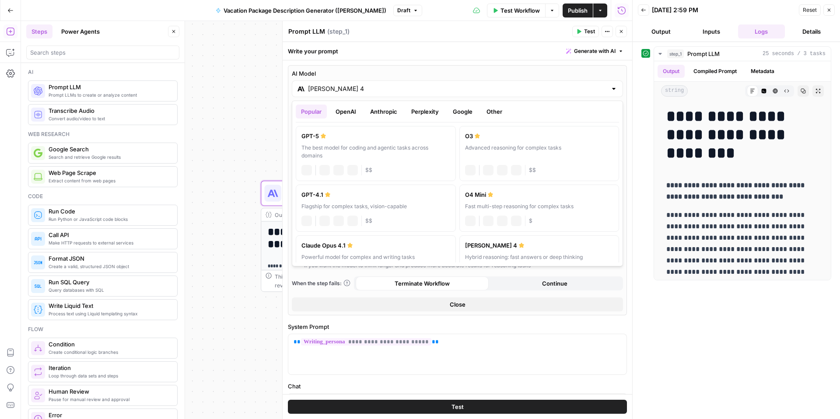
click at [325, 92] on input "[PERSON_NAME] 4" at bounding box center [457, 88] width 299 height 9
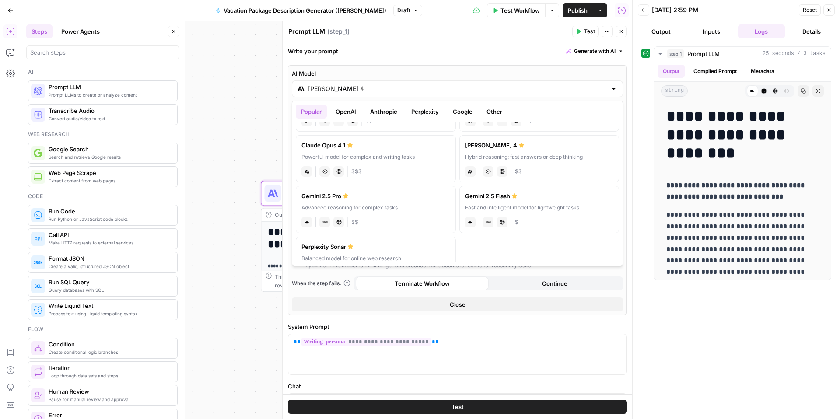
scroll to position [125, 0]
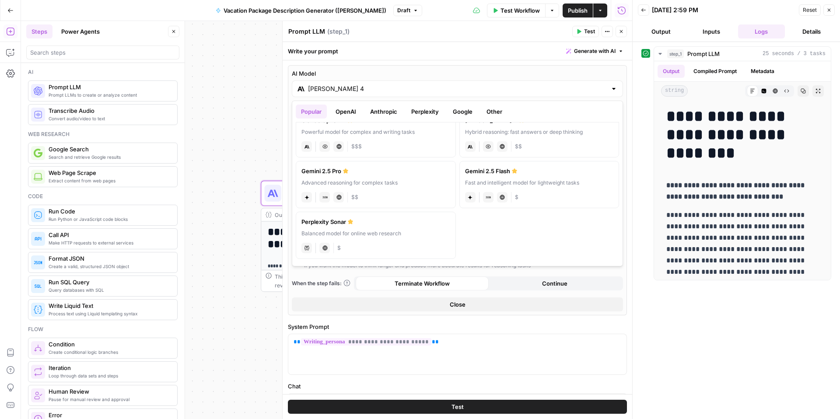
click at [404, 172] on div "Gemini 2.5 Pro" at bounding box center [375, 171] width 149 height 9
type input "Gemini 2.5 Pro"
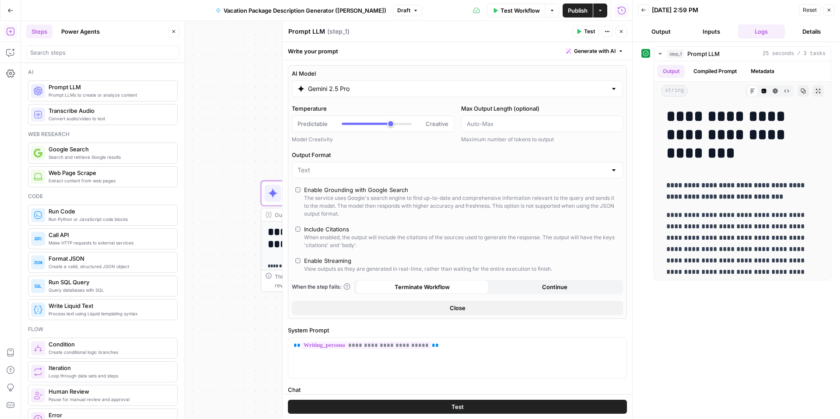
scroll to position [0, 0]
click at [589, 35] on span "Test" at bounding box center [589, 32] width 11 height 8
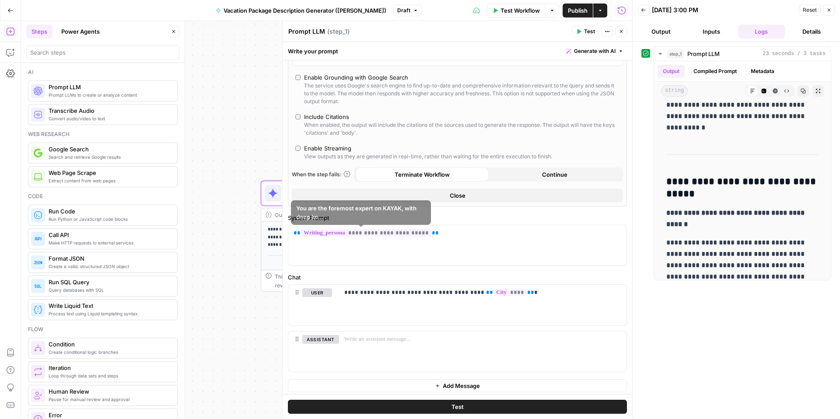
scroll to position [116, 0]
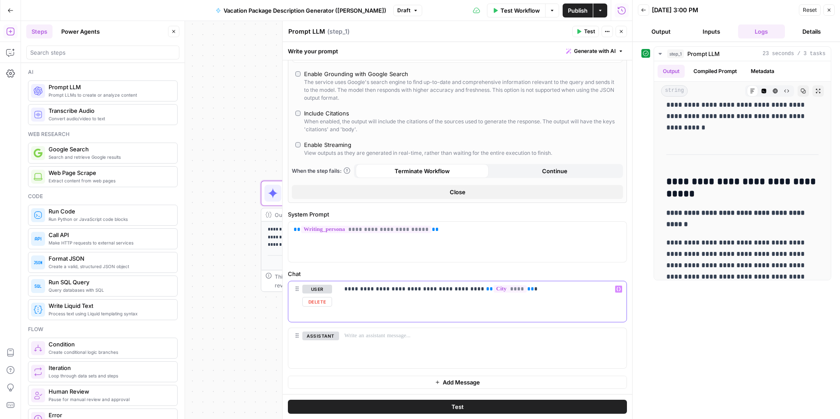
click at [530, 295] on div "**********" at bounding box center [482, 301] width 287 height 40
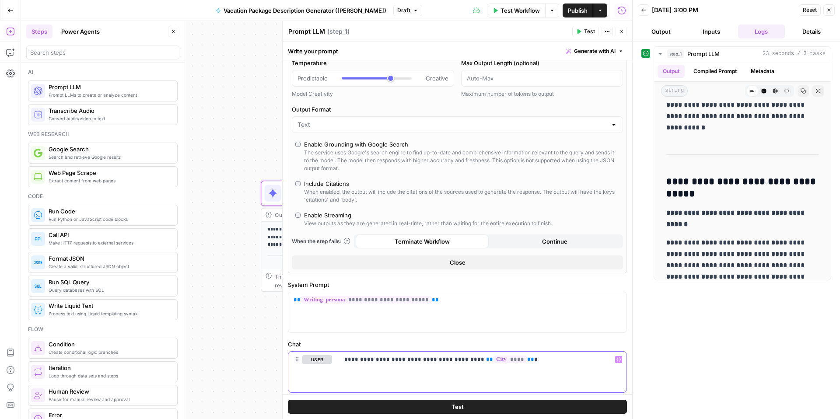
scroll to position [45, 0]
click at [473, 261] on button "Close" at bounding box center [457, 263] width 331 height 14
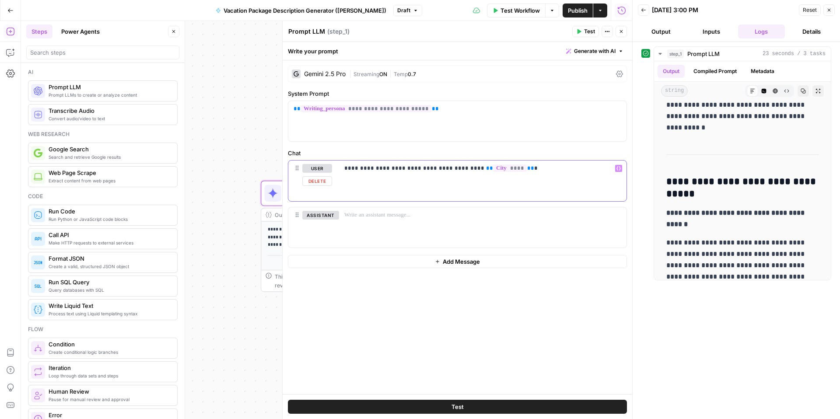
click at [534, 183] on div "**********" at bounding box center [482, 181] width 287 height 40
click at [486, 192] on div "**********" at bounding box center [482, 181] width 287 height 40
click at [343, 196] on div "**********" at bounding box center [482, 182] width 287 height 42
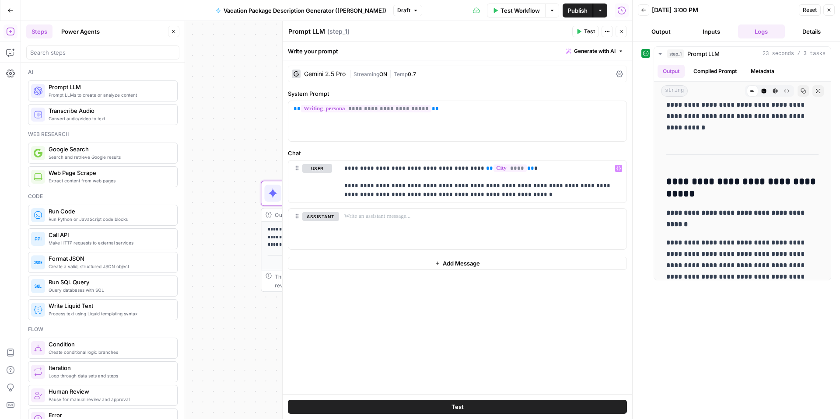
click at [587, 31] on span "Test" at bounding box center [589, 32] width 11 height 8
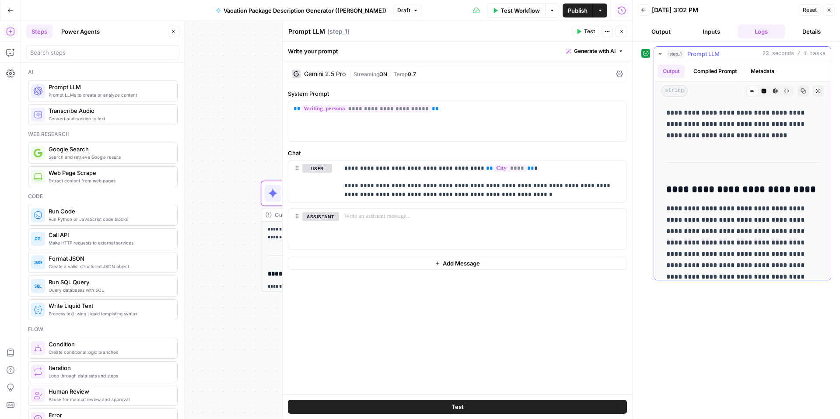
scroll to position [44, 0]
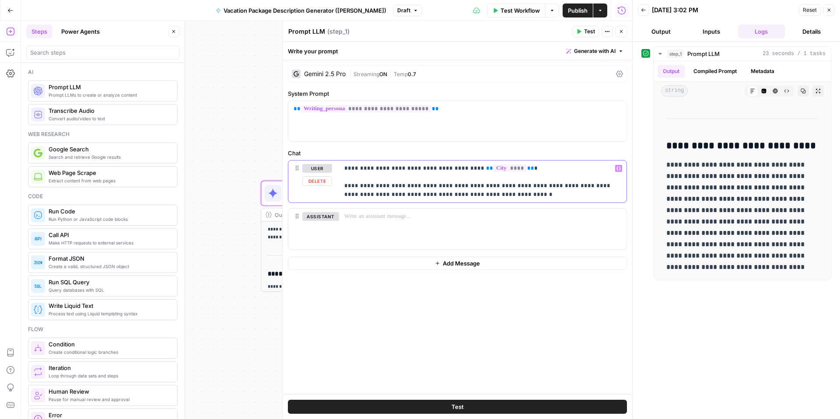
click at [390, 178] on p "**********" at bounding box center [482, 181] width 277 height 35
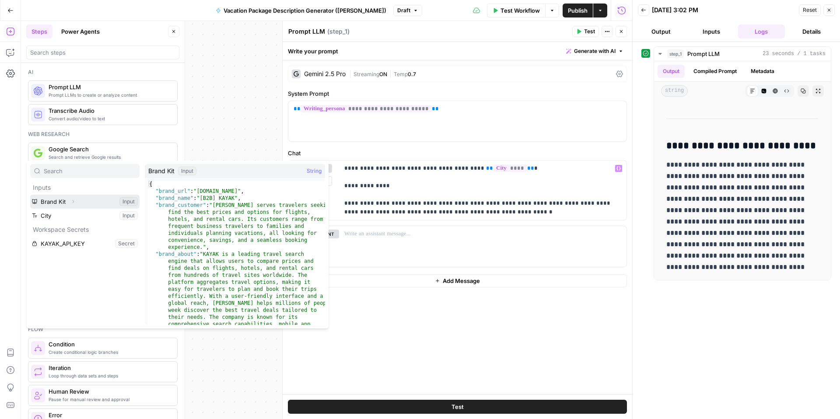
click at [72, 202] on icon "button" at bounding box center [72, 201] width 5 height 5
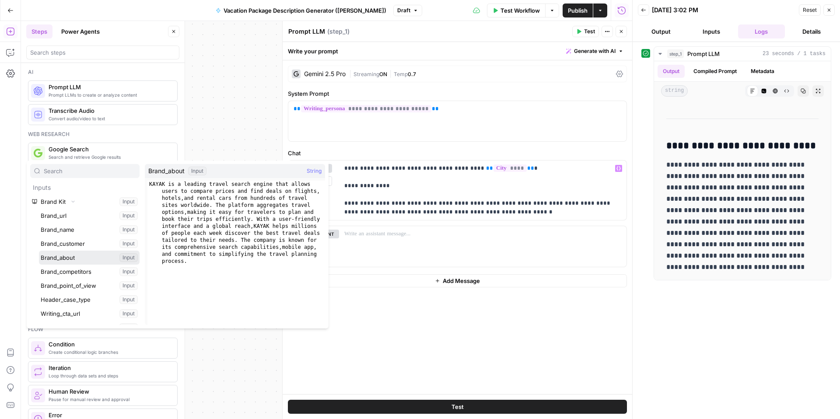
click at [80, 255] on button "Select variable Brand_about" at bounding box center [89, 258] width 101 height 14
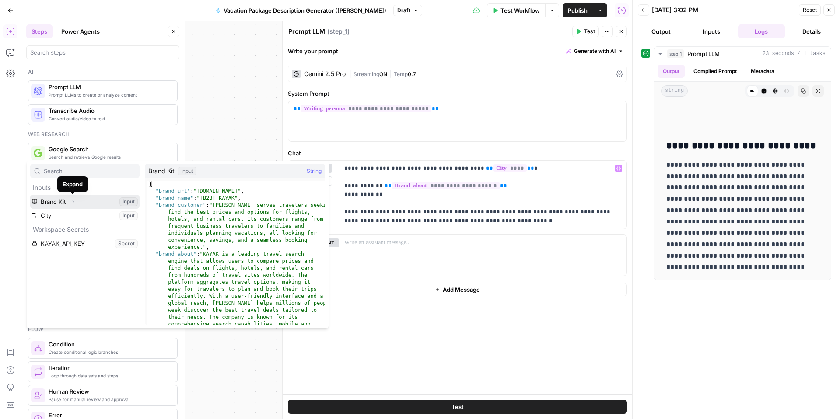
click at [73, 202] on icon "button" at bounding box center [74, 201] width 2 height 3
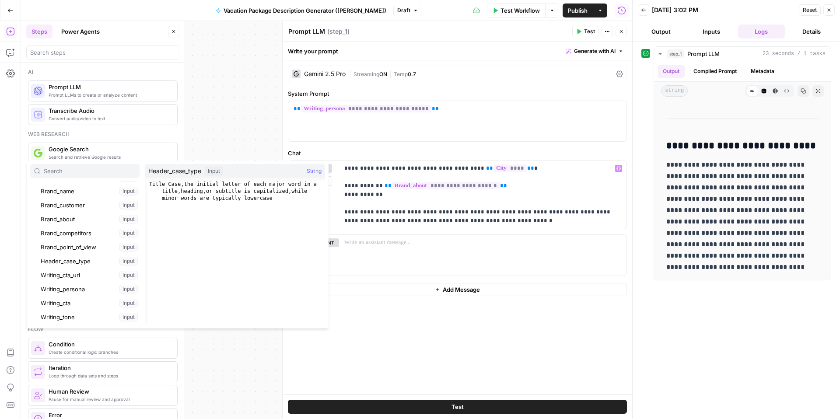
scroll to position [39, 0]
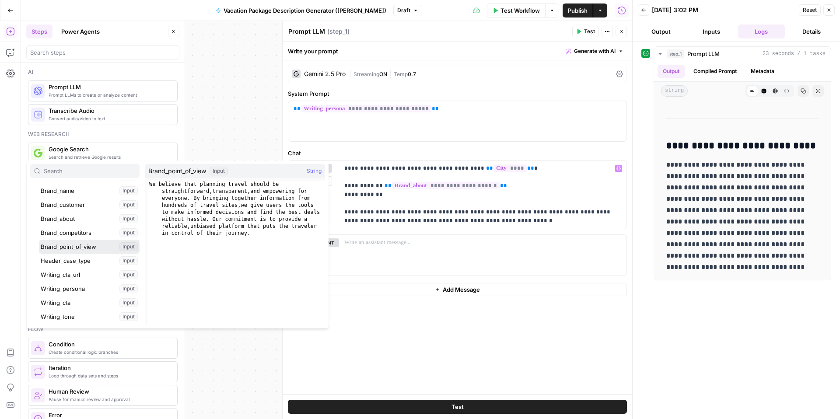
click at [80, 251] on button "Select variable Brand_point_of_view" at bounding box center [89, 247] width 101 height 14
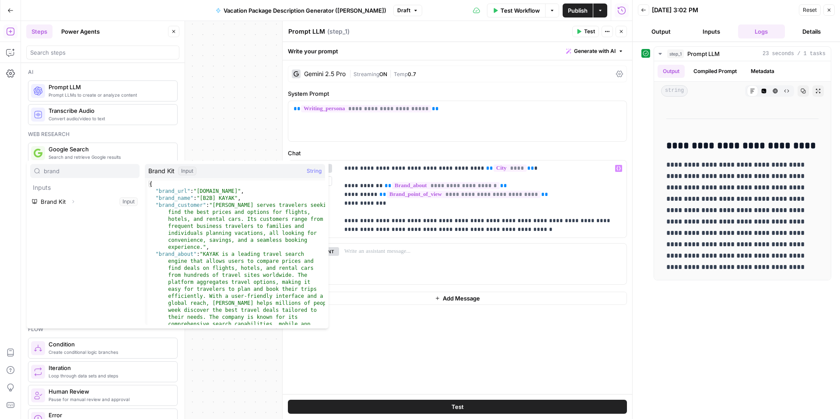
type input "brand"
click at [71, 202] on icon "button" at bounding box center [72, 201] width 5 height 5
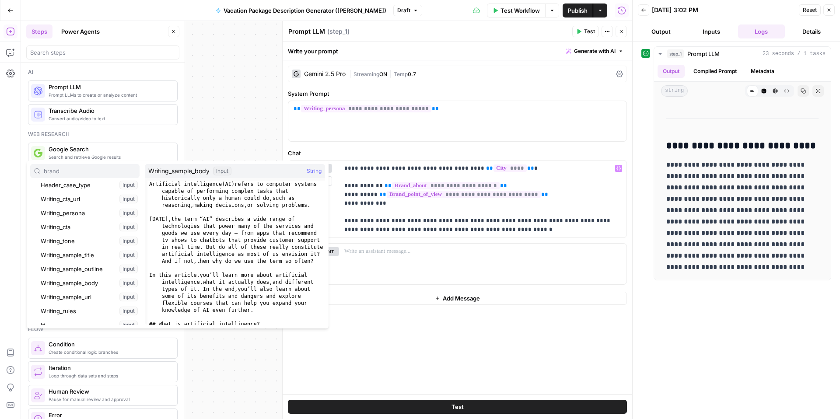
scroll to position [111, 0]
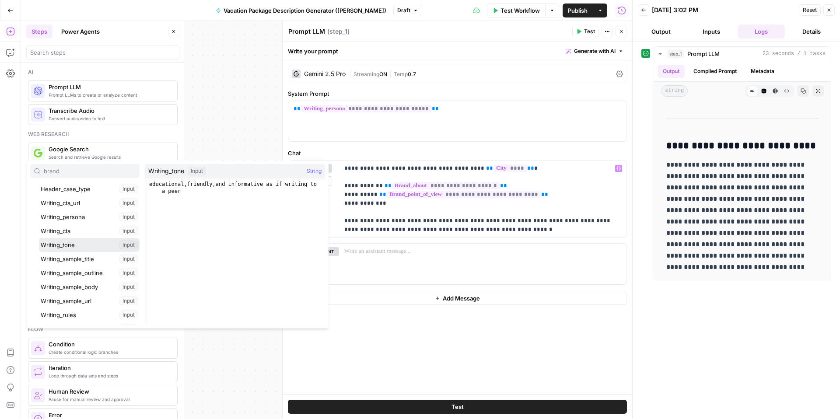
click at [85, 245] on button "Select variable Writing_tone" at bounding box center [89, 245] width 101 height 14
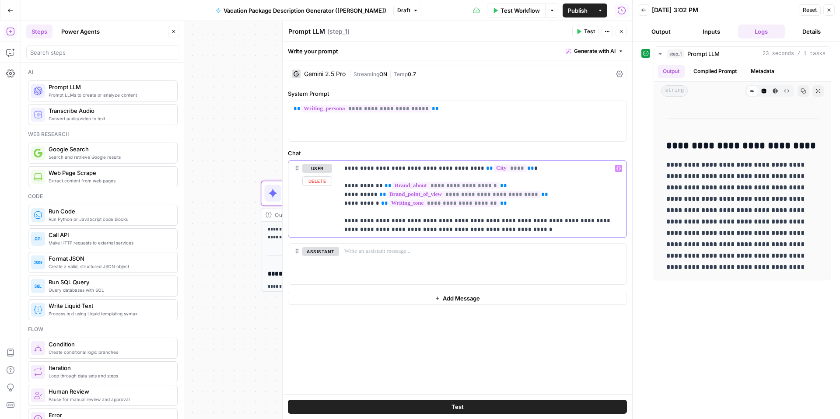
click at [479, 227] on p "**********" at bounding box center [482, 199] width 277 height 70
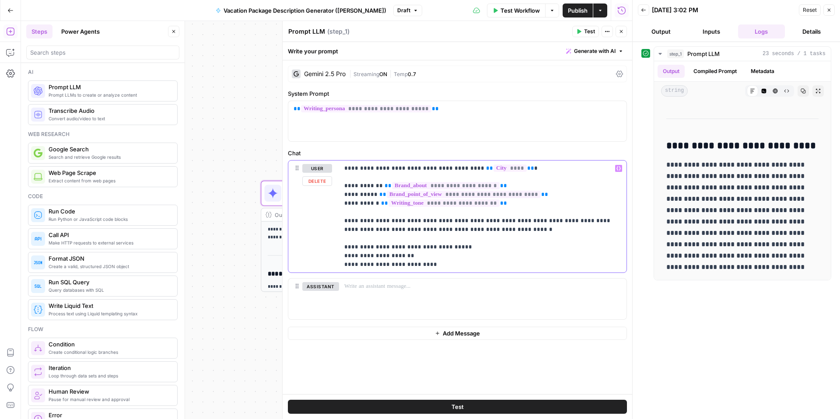
click at [379, 255] on p "**********" at bounding box center [482, 216] width 277 height 105
click at [386, 270] on p "**********" at bounding box center [482, 221] width 277 height 114
click at [387, 278] on p "**********" at bounding box center [482, 225] width 277 height 122
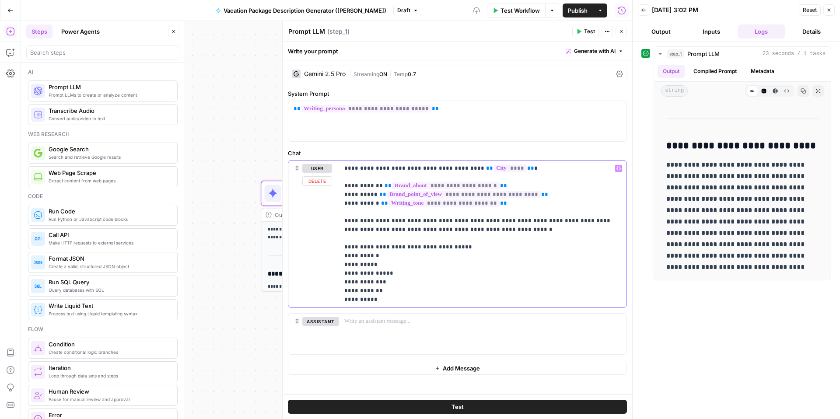
click at [417, 274] on p "**********" at bounding box center [482, 234] width 277 height 140
click at [581, 27] on button "Test" at bounding box center [585, 31] width 27 height 11
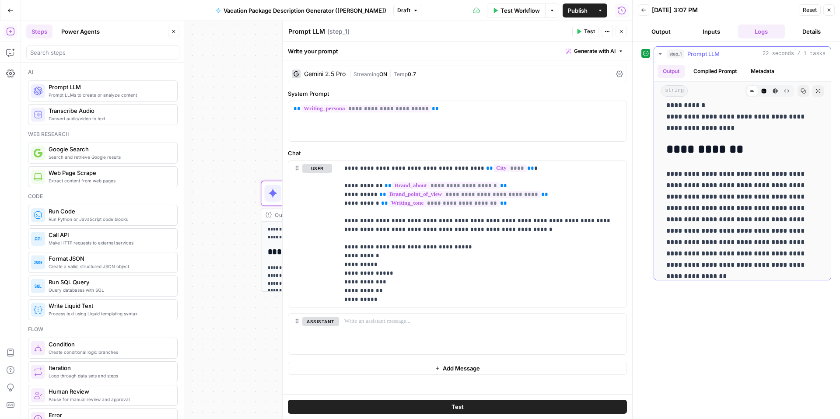
scroll to position [9, 0]
click at [352, 253] on p "**********" at bounding box center [482, 234] width 277 height 140
click at [583, 29] on button "Test" at bounding box center [585, 31] width 27 height 11
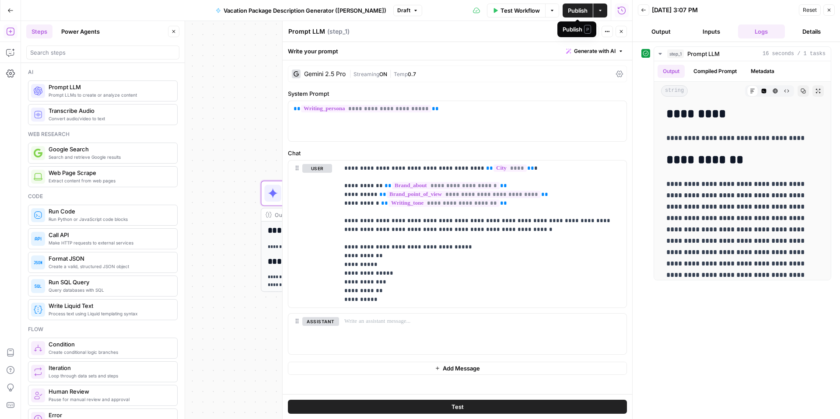
click at [578, 11] on span "Publish" at bounding box center [578, 10] width 20 height 9
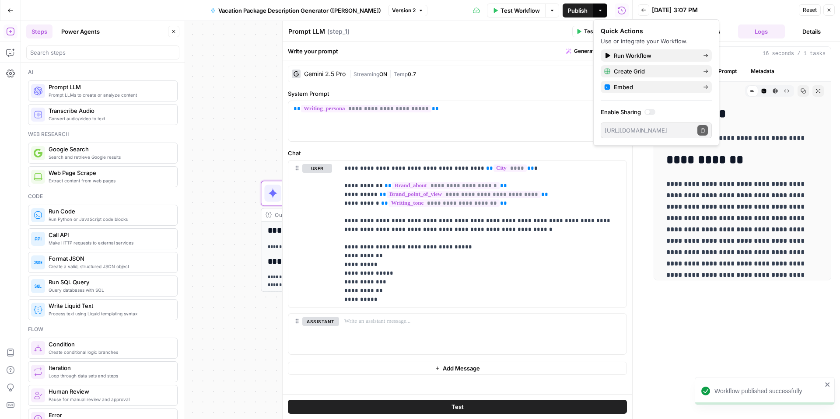
click at [266, 81] on div "**********" at bounding box center [326, 220] width 611 height 398
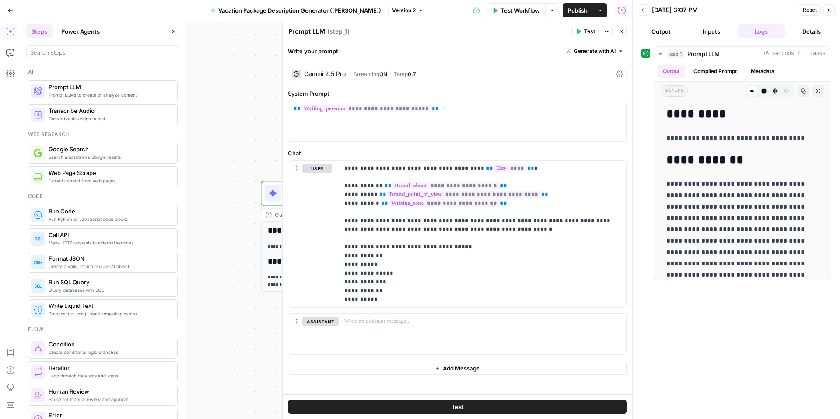
click at [829, 14] on button "Close" at bounding box center [828, 9] width 11 height 11
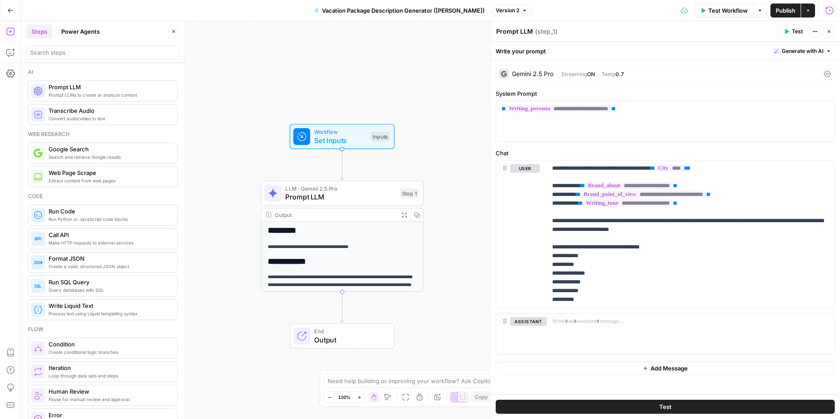
click at [829, 35] on button "Close" at bounding box center [828, 31] width 11 height 11
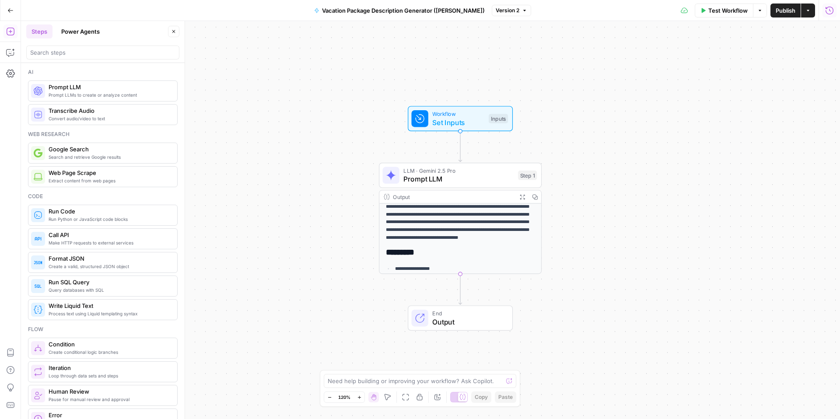
scroll to position [77, 0]
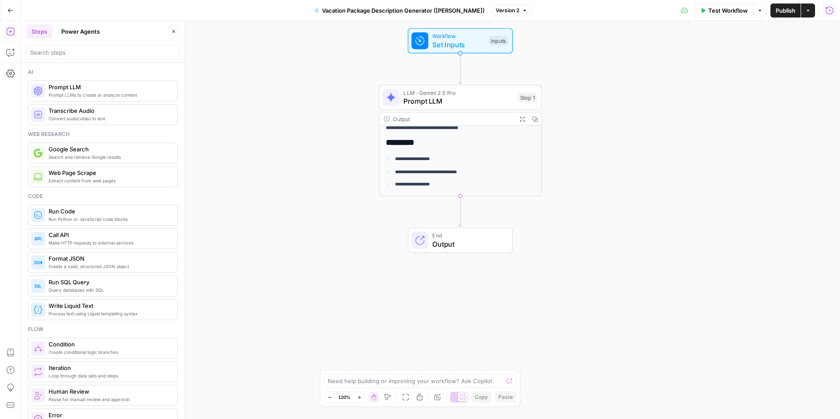
click at [10, 5] on button "Go Back" at bounding box center [11, 11] width 16 height 16
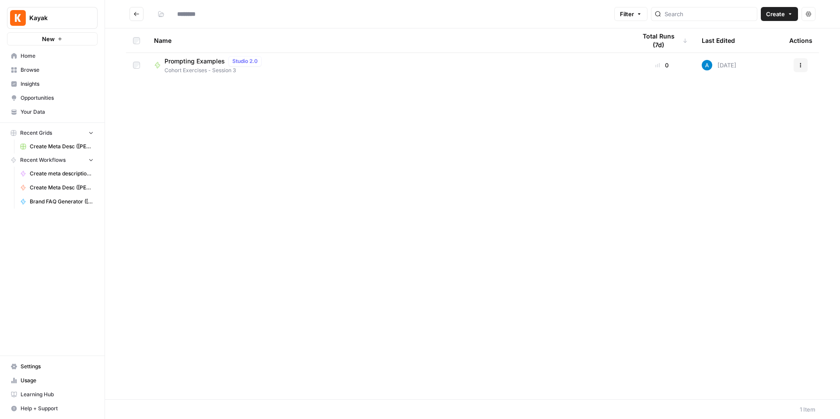
type input "**********"
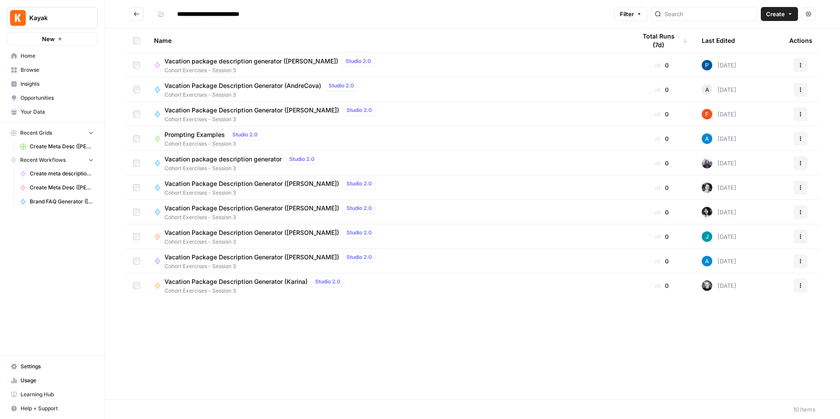
click at [56, 72] on span "Browse" at bounding box center [57, 70] width 73 height 8
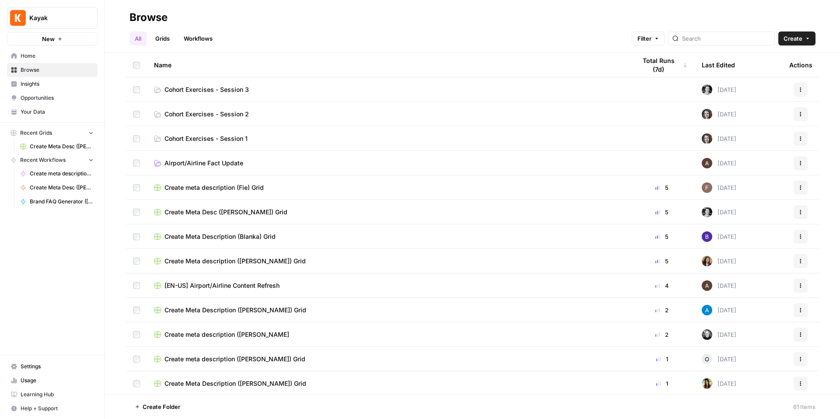
click at [275, 140] on link "Cohort Exercises - Session 1" at bounding box center [388, 138] width 468 height 9
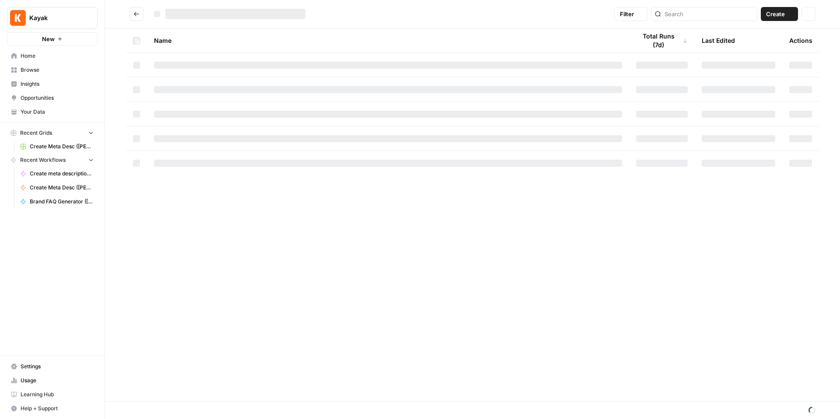
click at [275, 140] on div at bounding box center [388, 138] width 468 height 7
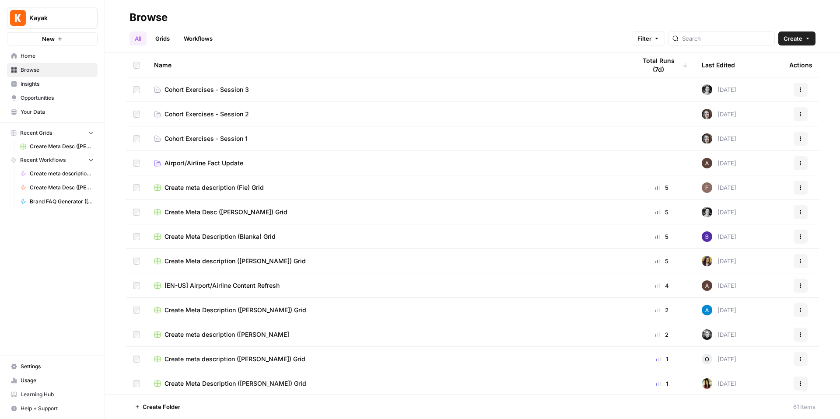
click at [45, 80] on span "Insights" at bounding box center [57, 84] width 73 height 8
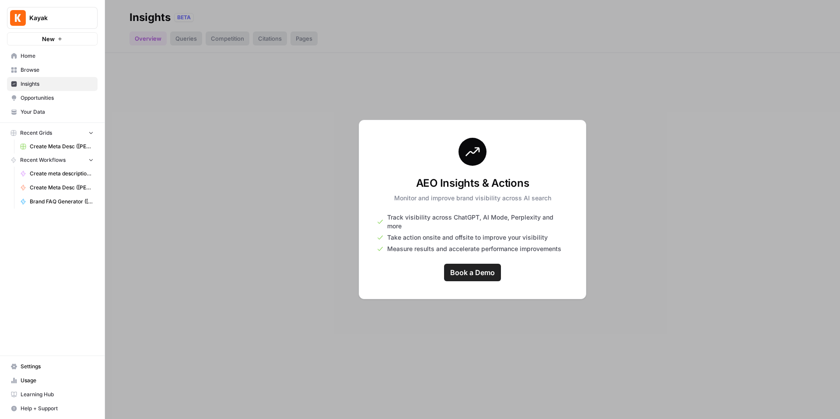
click at [46, 95] on span "Opportunities" at bounding box center [57, 98] width 73 height 8
click at [47, 109] on span "Your Data" at bounding box center [57, 112] width 73 height 8
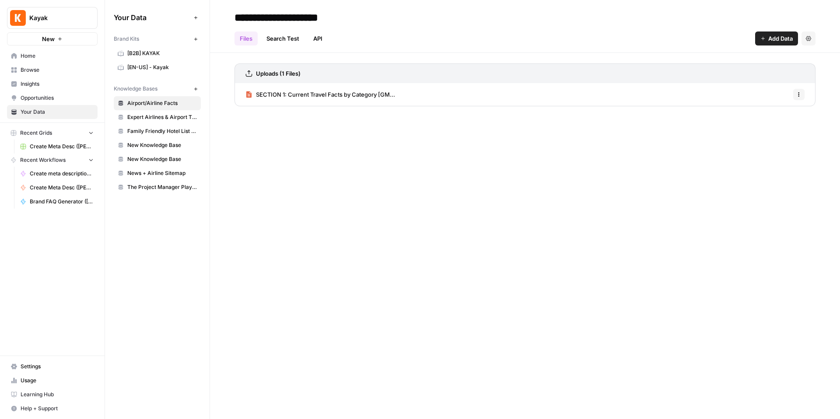
click at [55, 61] on link "Home" at bounding box center [52, 56] width 91 height 14
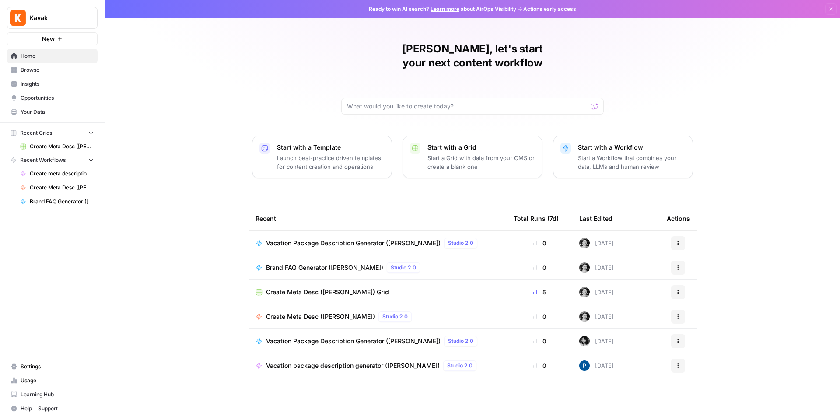
click at [44, 70] on span "Browse" at bounding box center [57, 70] width 73 height 8
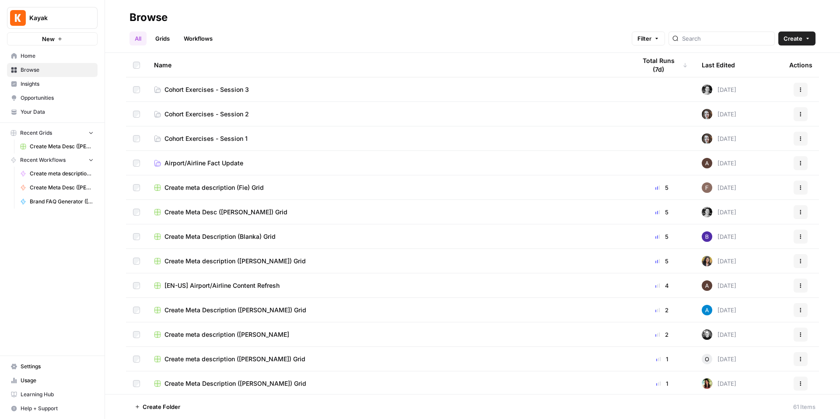
click at [172, 43] on link "Grids" at bounding box center [162, 38] width 25 height 14
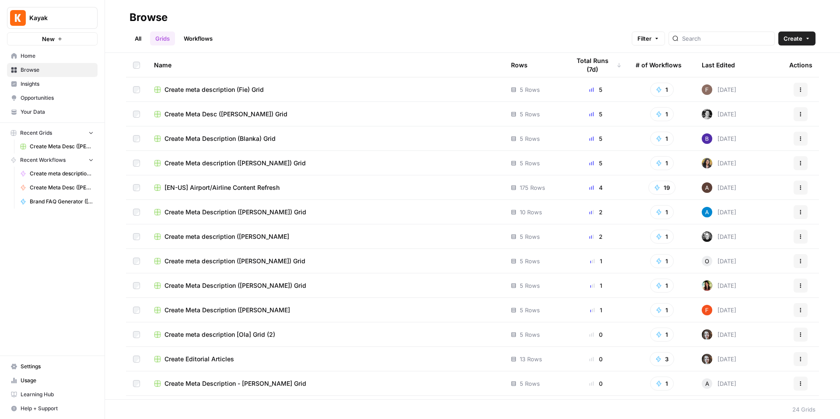
click at [205, 42] on link "Workflows" at bounding box center [197, 38] width 39 height 14
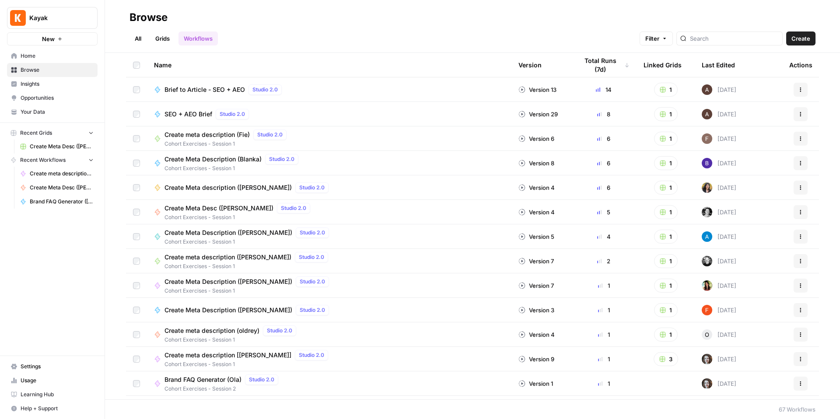
click at [130, 35] on link "All" at bounding box center [137, 38] width 17 height 14
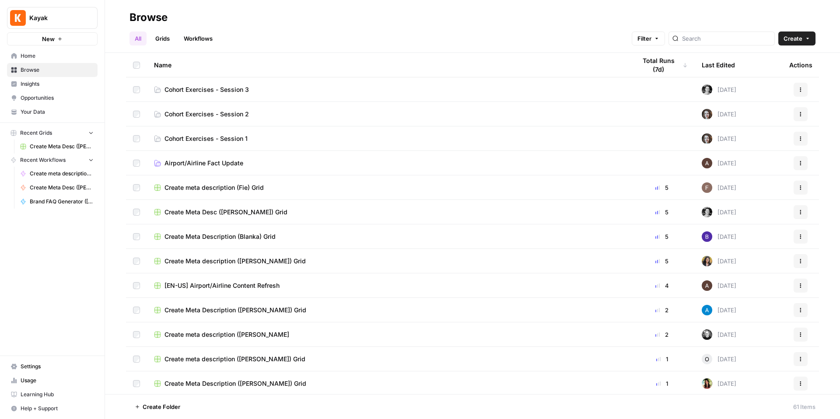
click at [328, 87] on link "Cohort Exercises - Session 3" at bounding box center [388, 89] width 468 height 9
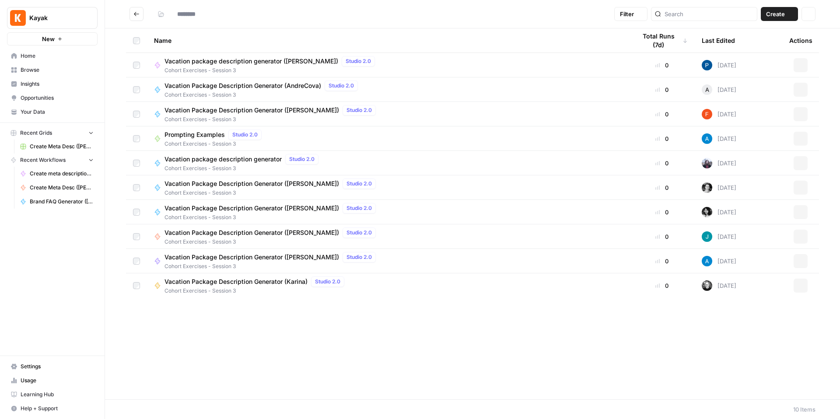
click at [327, 87] on div "Studio 2.0" at bounding box center [341, 85] width 33 height 10
type input "**********"
click at [229, 190] on span "Cohort Exercises - Session 3" at bounding box center [271, 193] width 215 height 8
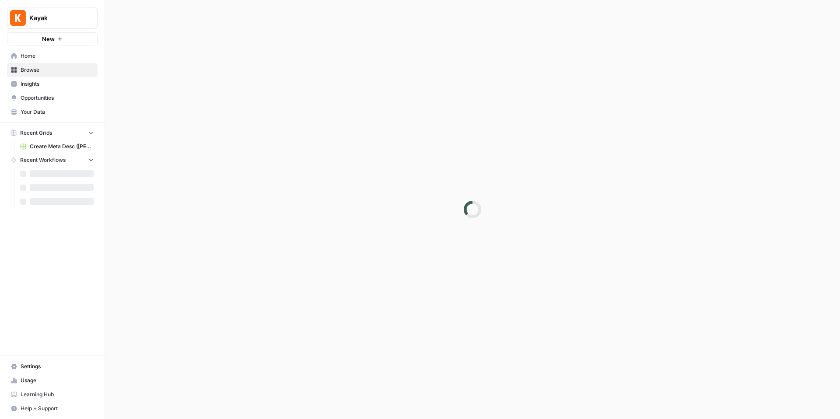
click at [229, 190] on div at bounding box center [472, 209] width 735 height 419
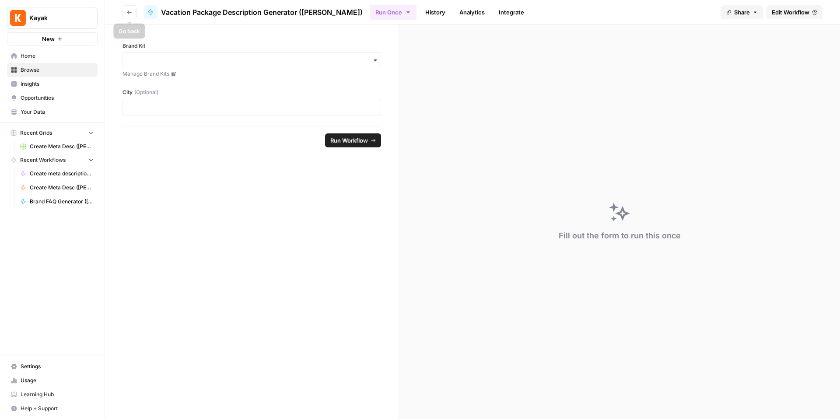
click at [134, 14] on button "Go back" at bounding box center [129, 12] width 14 height 14
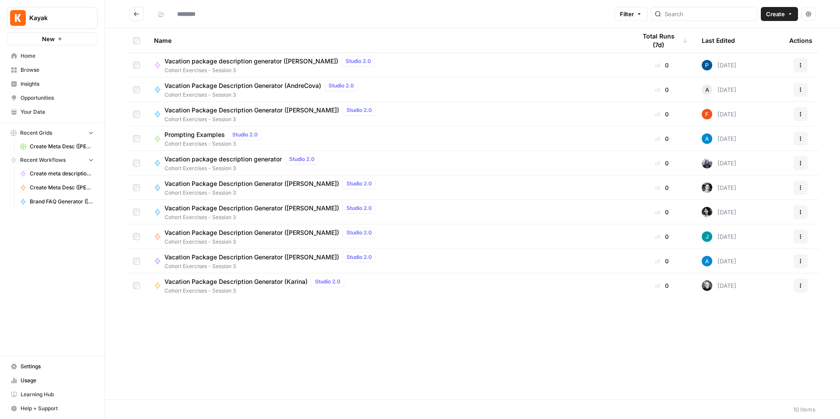
type input "**********"
